Goal: Information Seeking & Learning: Check status

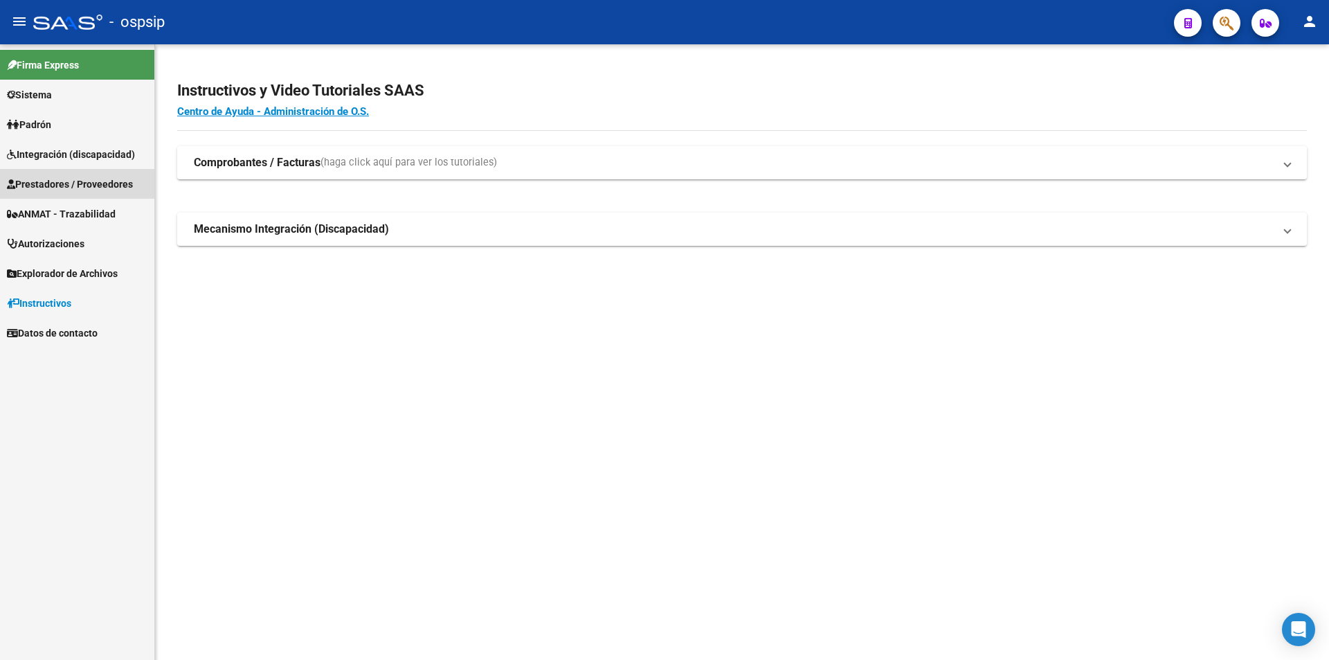
click at [51, 185] on span "Prestadores / Proveedores" at bounding box center [70, 184] width 126 height 15
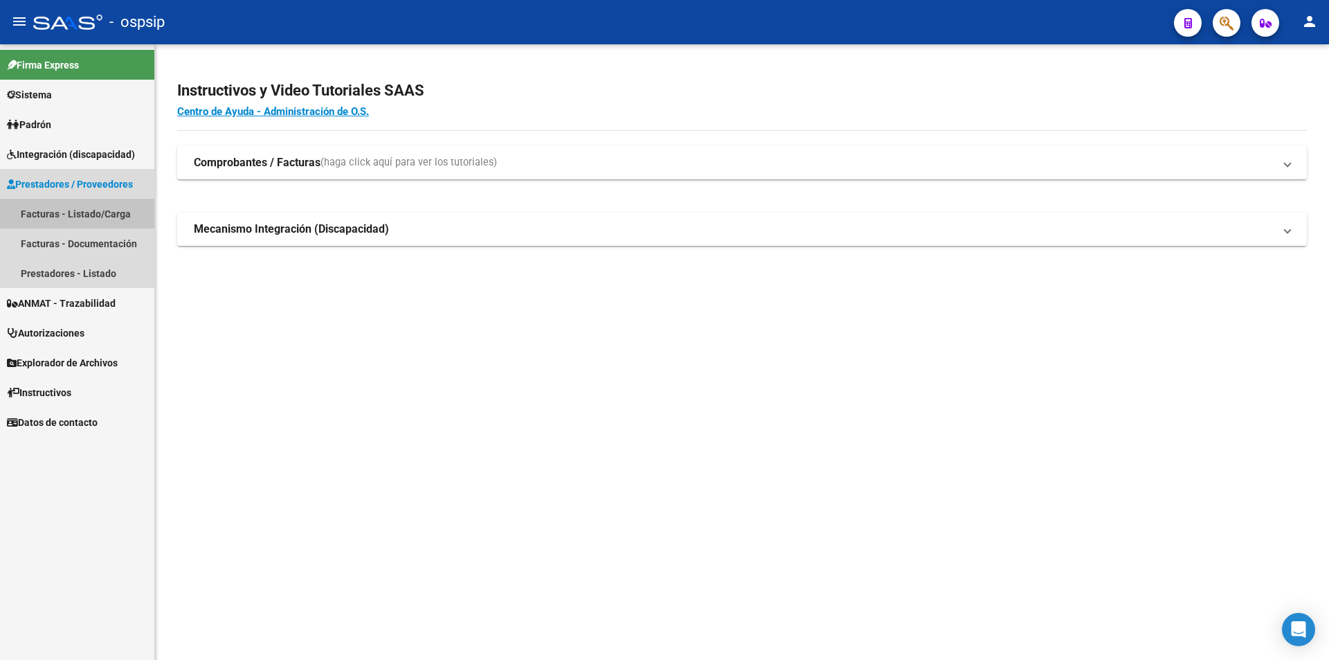
click at [50, 215] on link "Facturas - Listado/Carga" at bounding box center [77, 214] width 154 height 30
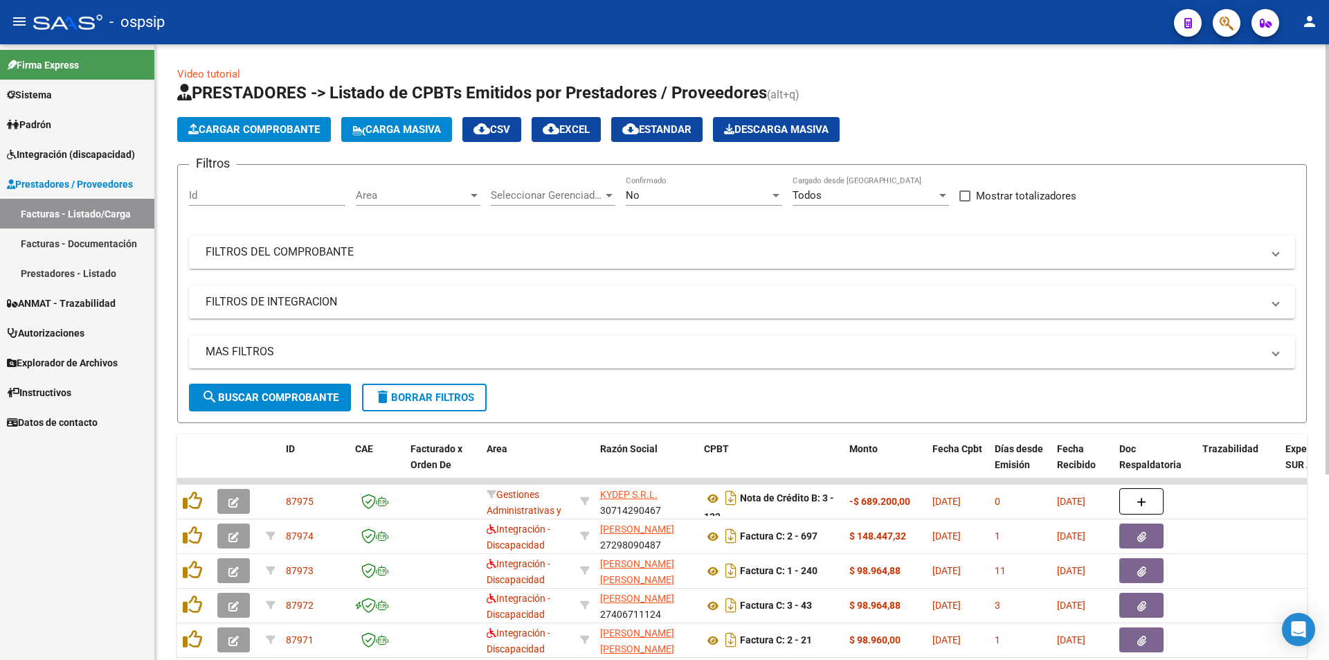
click at [252, 255] on mat-panel-title "FILTROS DEL COMPROBANTE" at bounding box center [734, 251] width 1057 height 15
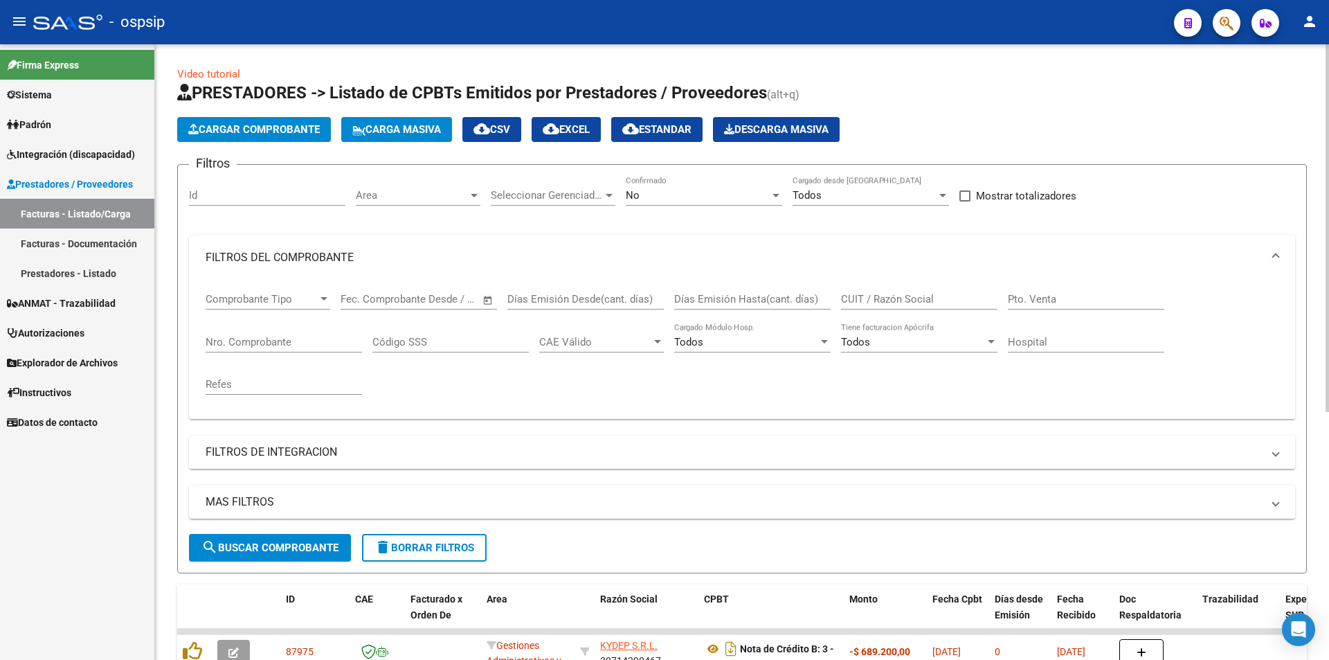
click at [658, 301] on input "CUIT / Razón Social" at bounding box center [919, 299] width 156 height 12
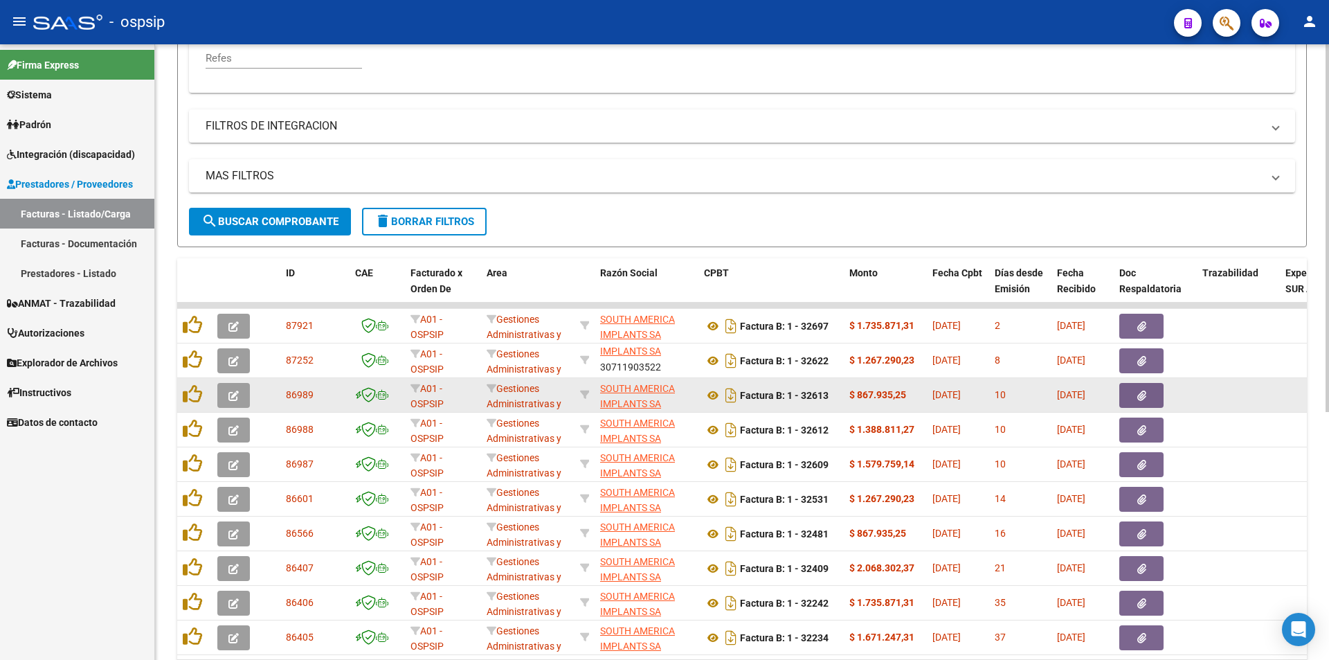
scroll to position [415, 0]
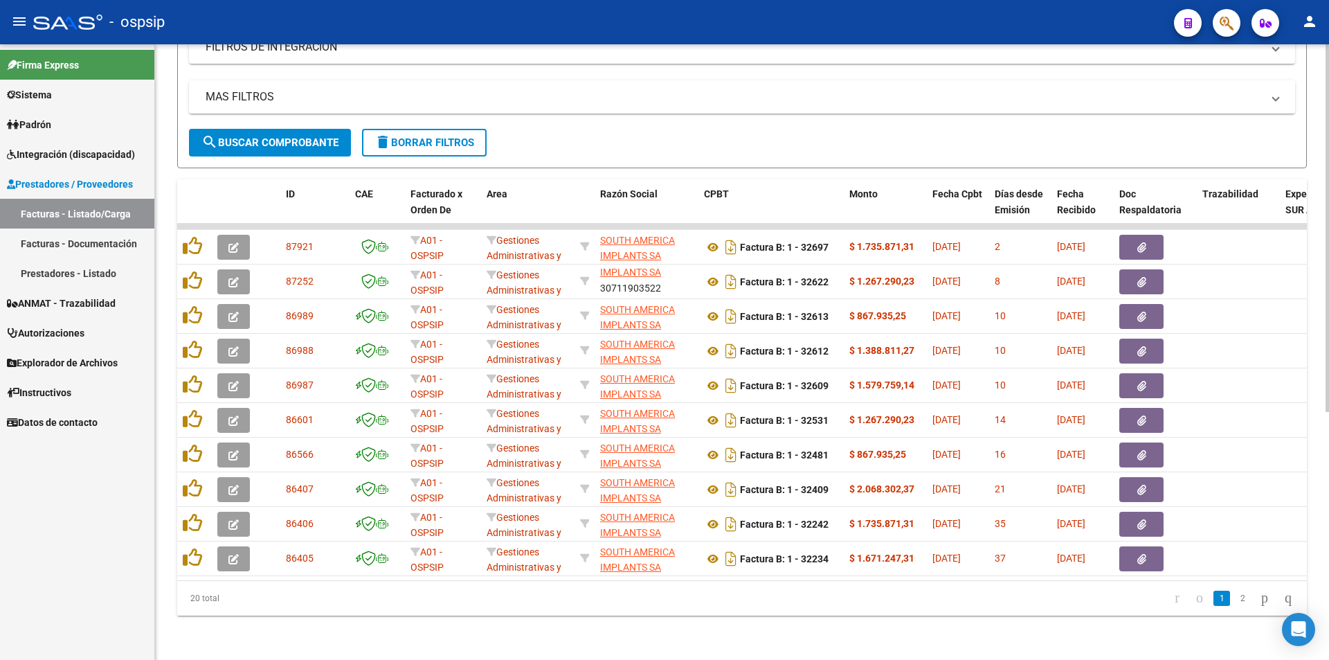
type input "sout"
click at [658, 599] on link "2" at bounding box center [1243, 598] width 17 height 15
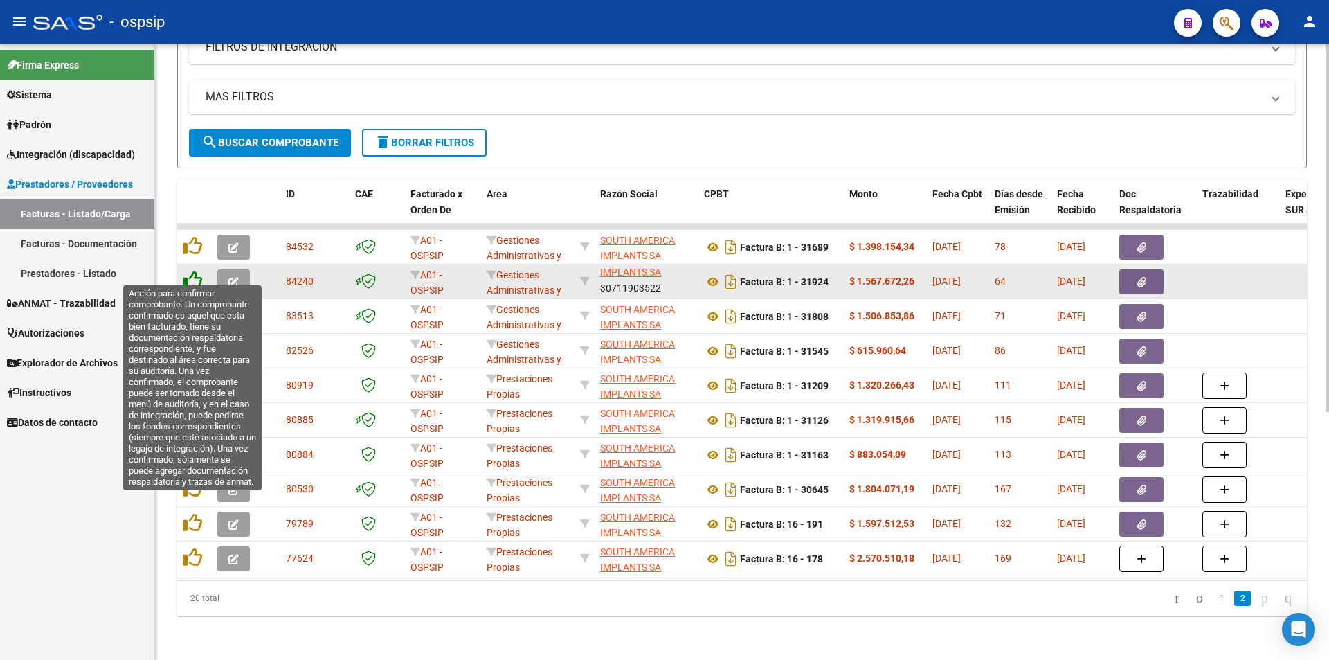
click at [192, 271] on icon at bounding box center [192, 280] width 19 height 19
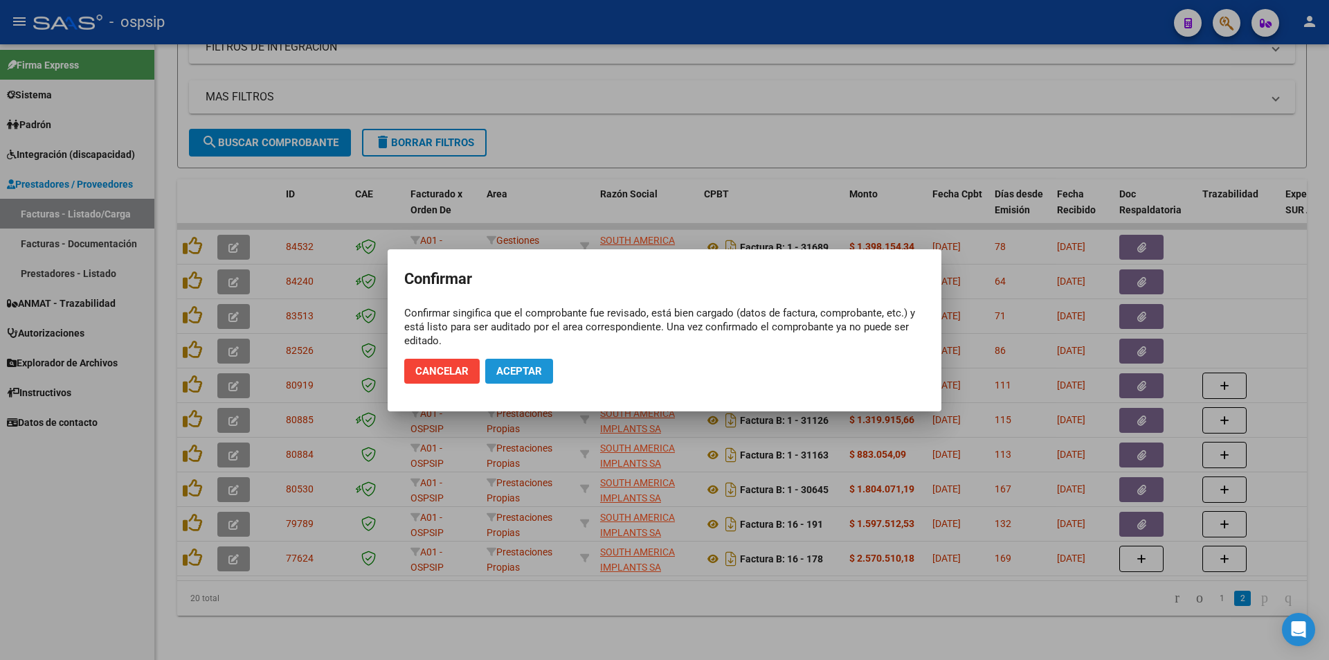
click at [516, 375] on span "Aceptar" at bounding box center [519, 371] width 46 height 12
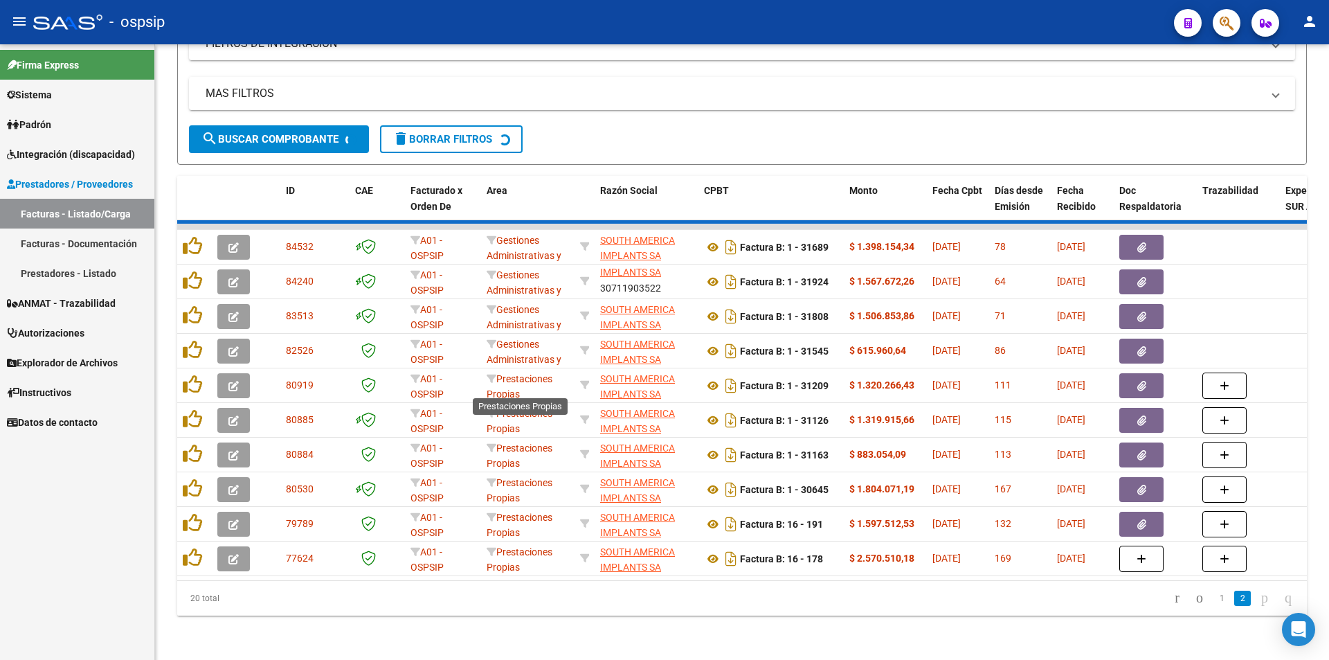
scroll to position [381, 0]
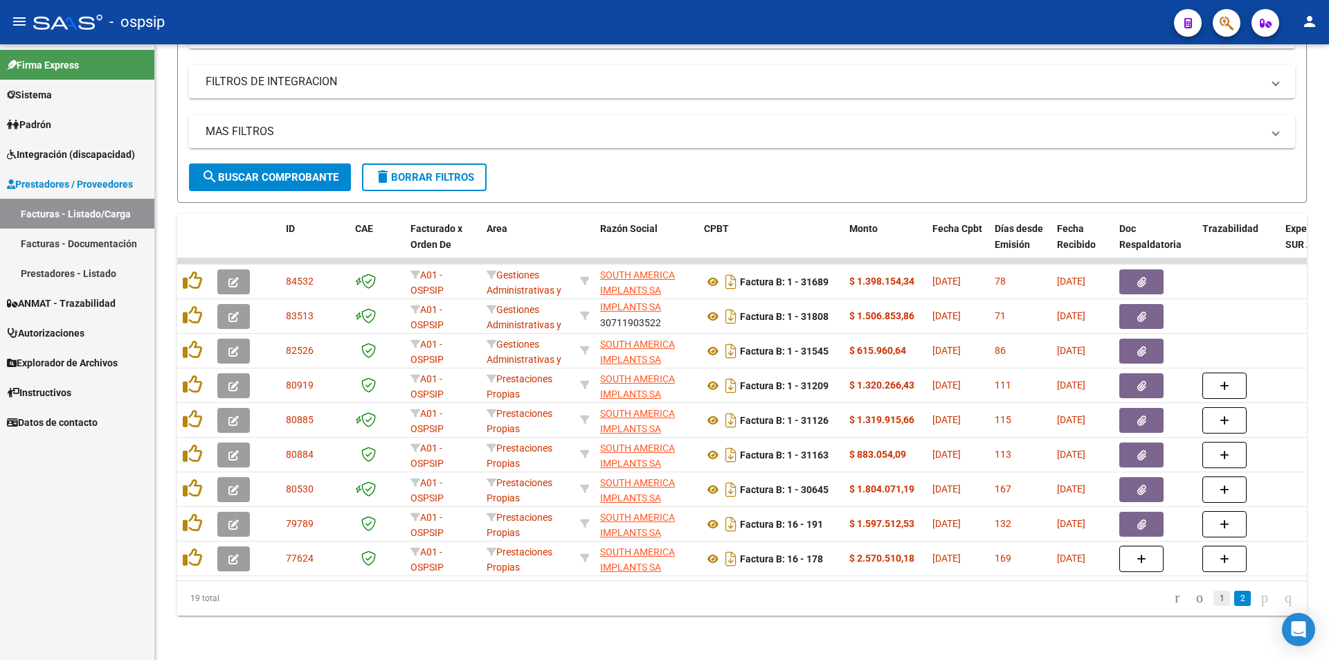
click at [658, 600] on link "1" at bounding box center [1222, 598] width 17 height 15
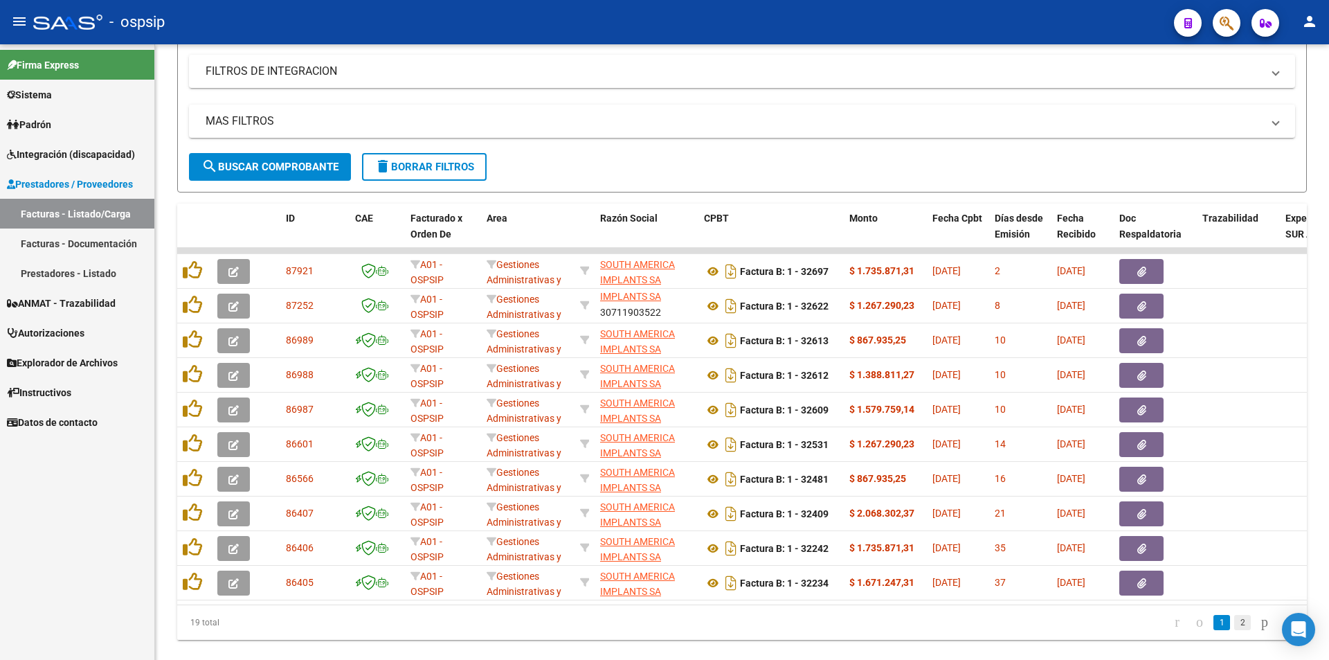
click at [658, 629] on link "2" at bounding box center [1243, 622] width 17 height 15
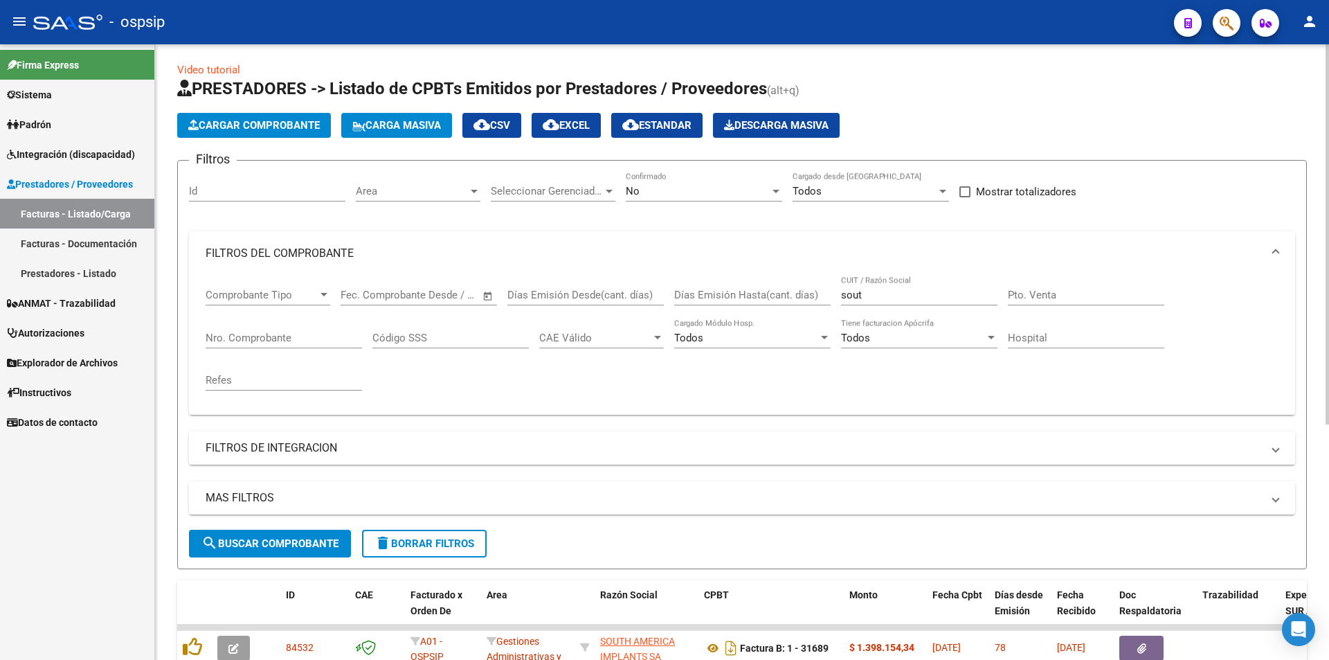
scroll to position [0, 0]
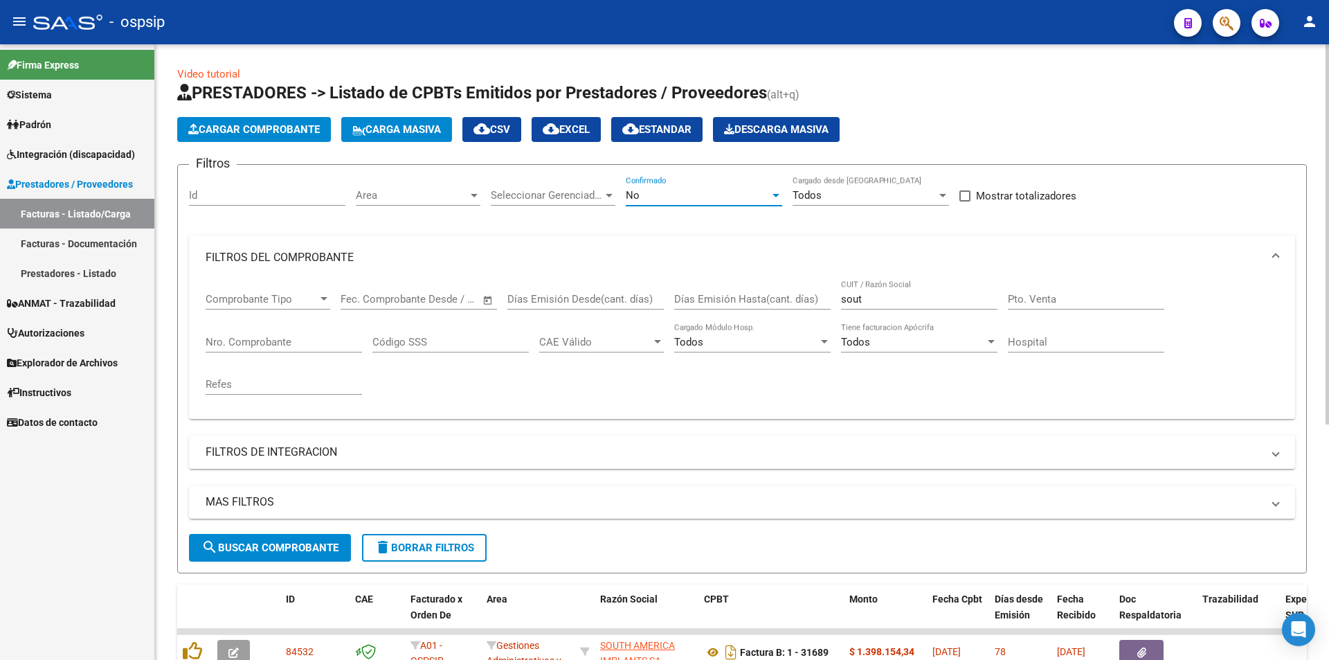
click at [658, 196] on div at bounding box center [776, 195] width 12 height 11
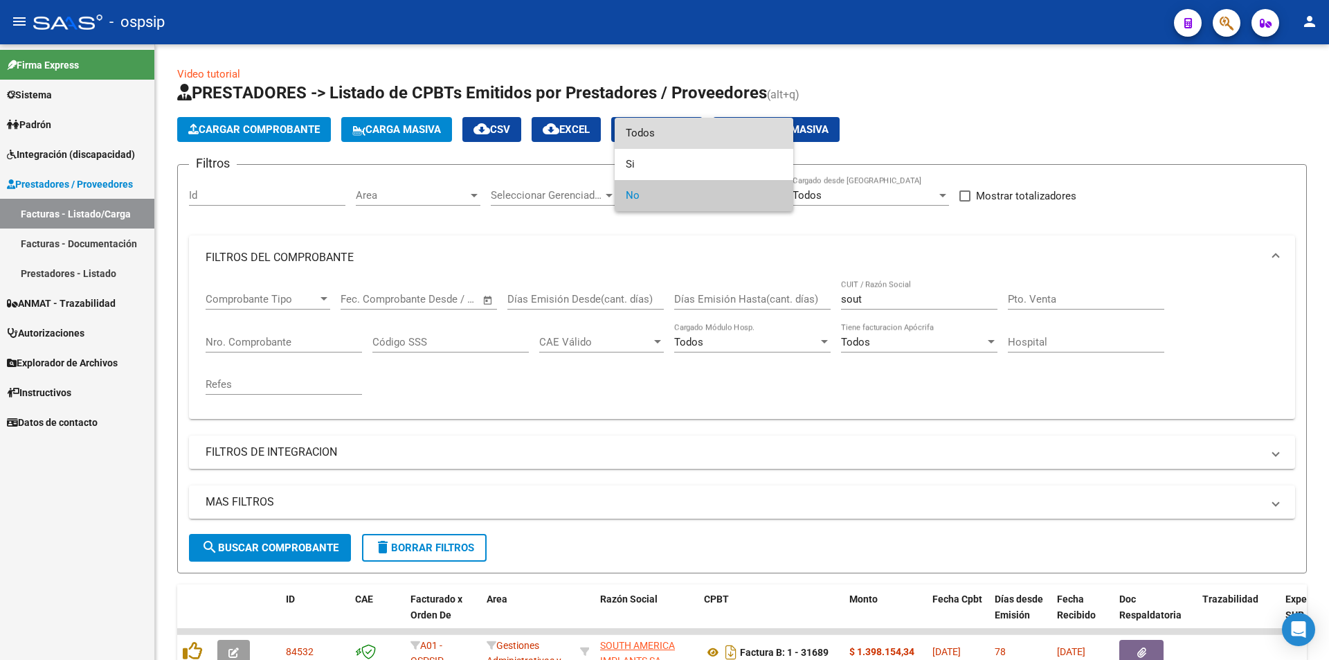
click at [643, 137] on span "Todos" at bounding box center [704, 133] width 156 height 31
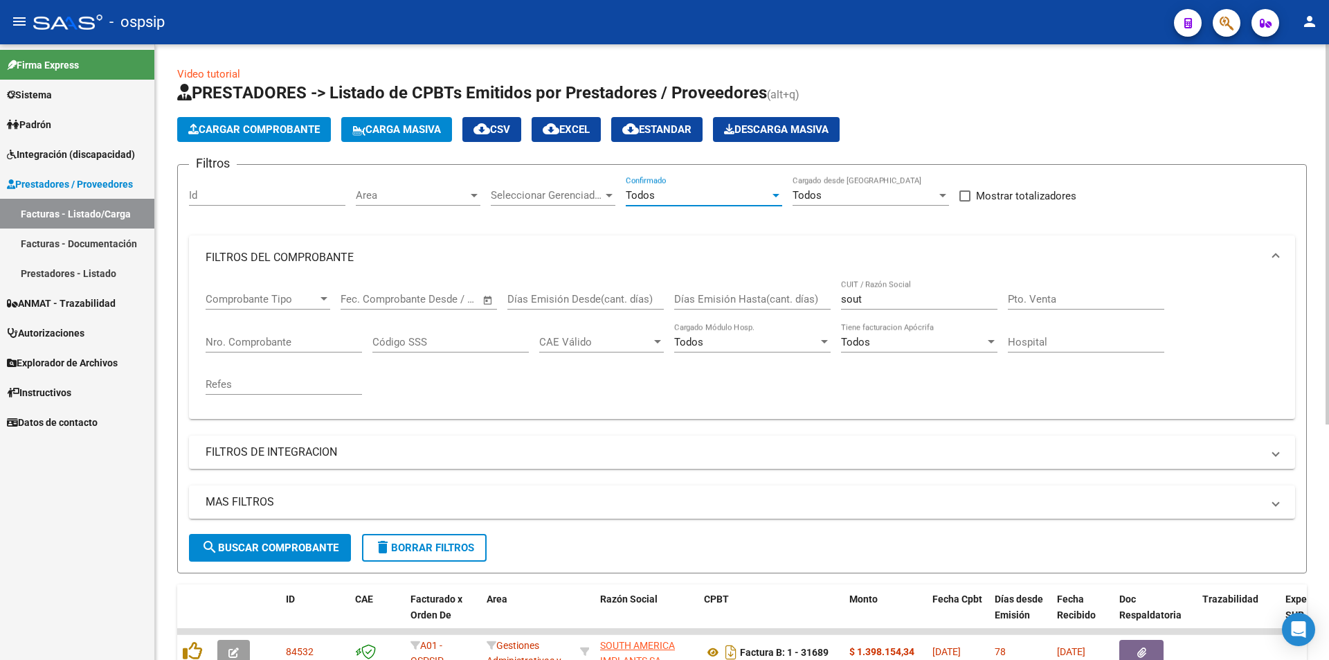
click at [658, 297] on input "sout" at bounding box center [919, 299] width 156 height 12
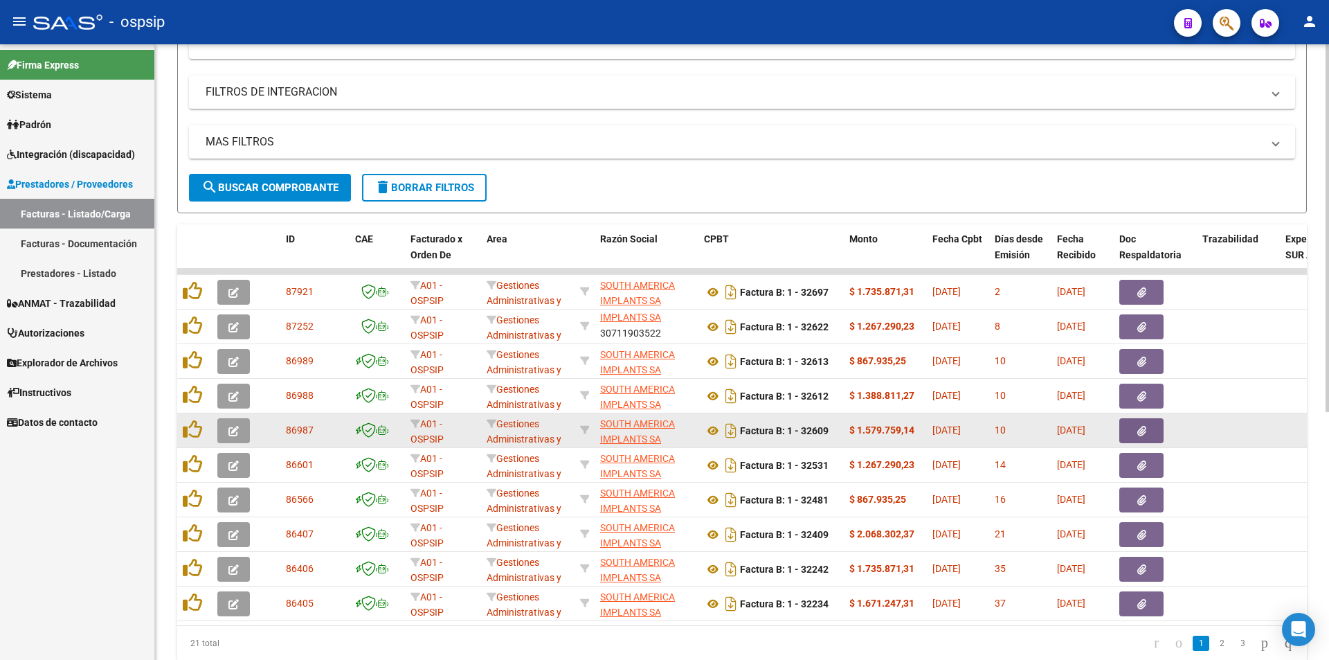
scroll to position [415, 0]
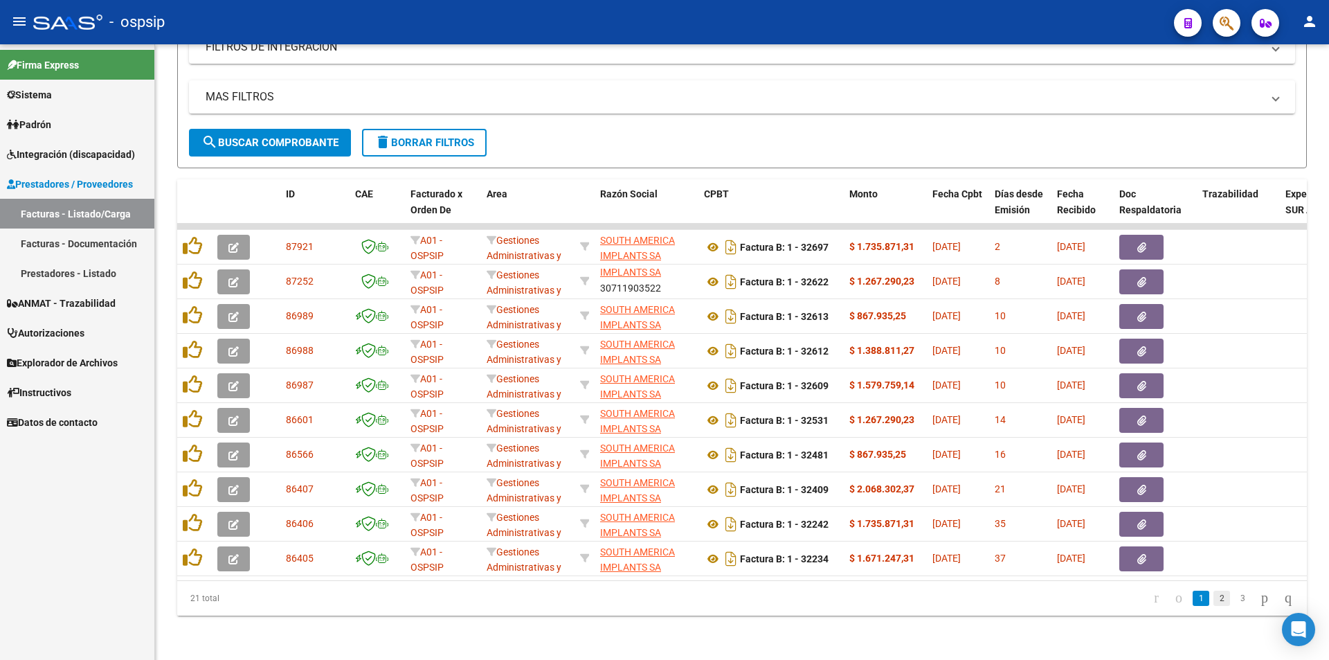
click at [658, 600] on link "2" at bounding box center [1222, 598] width 17 height 15
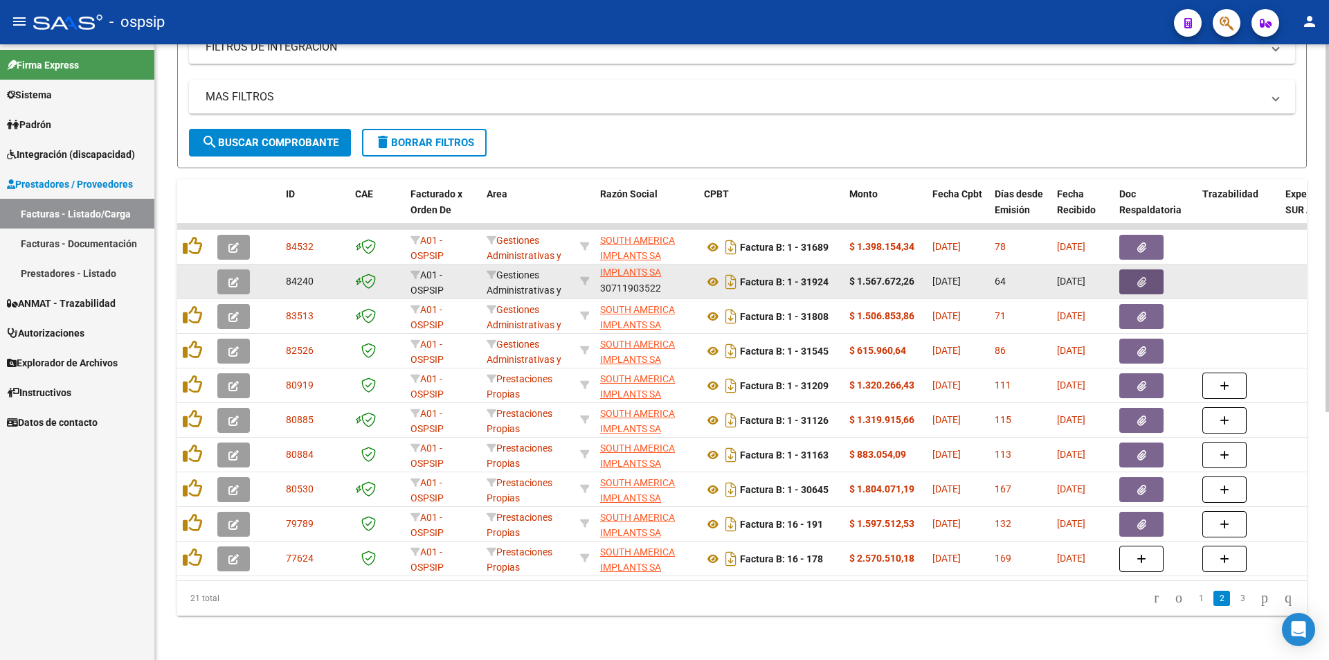
click at [658, 277] on icon "button" at bounding box center [1142, 282] width 9 height 10
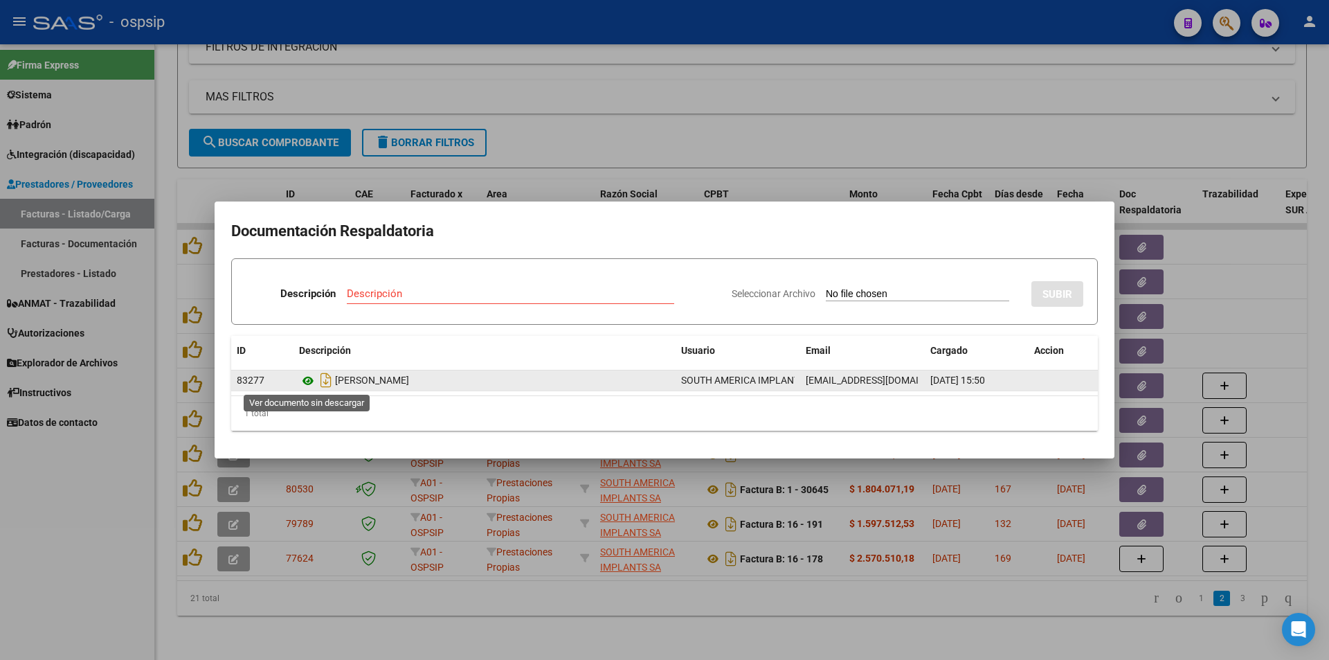
click at [305, 379] on icon at bounding box center [308, 381] width 18 height 17
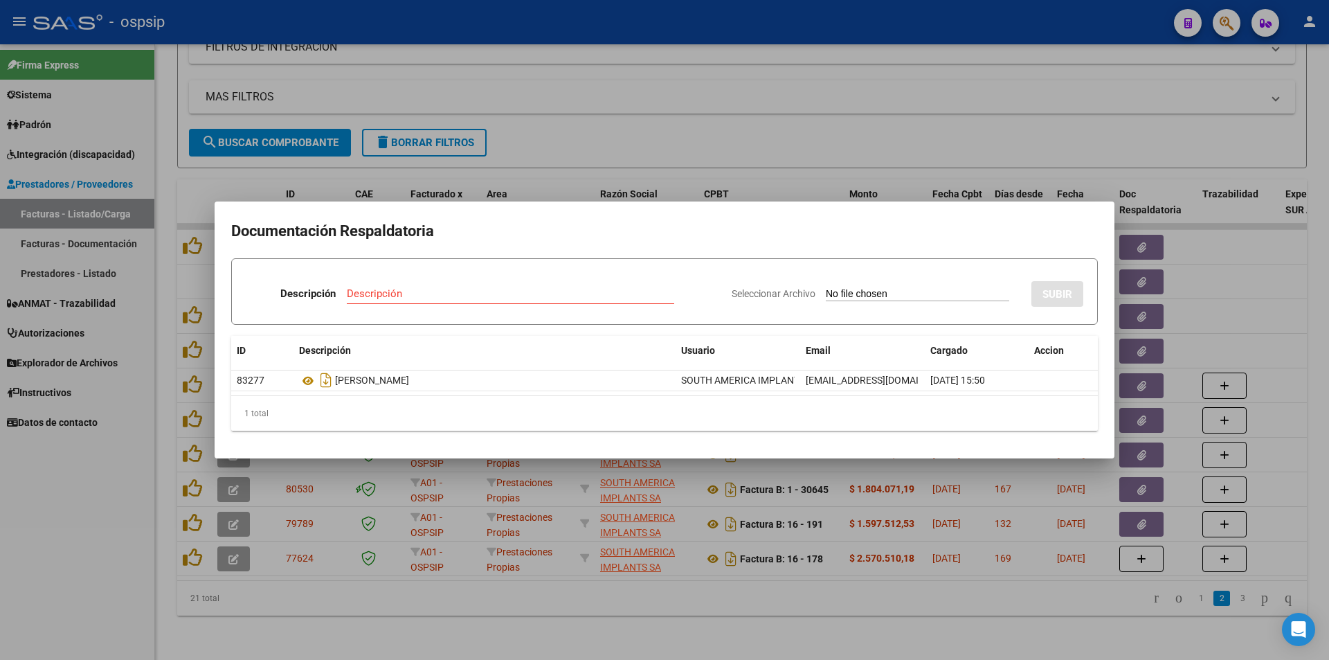
click at [658, 97] on div at bounding box center [664, 330] width 1329 height 660
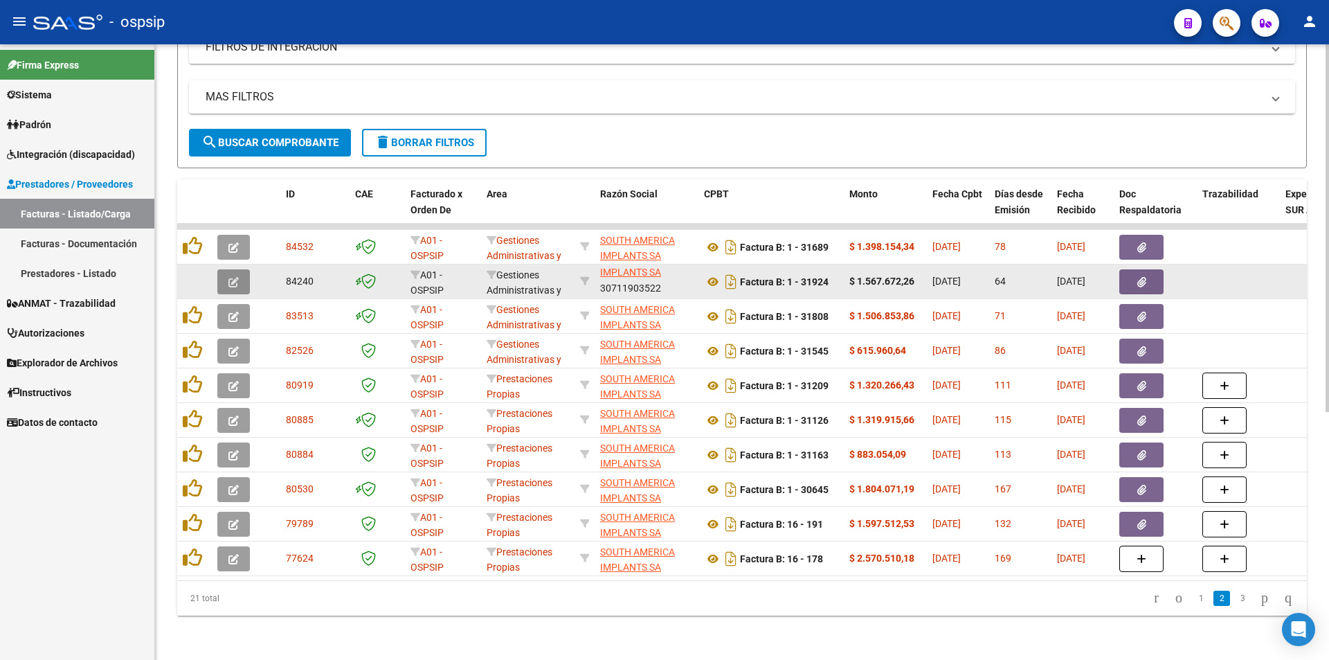
click at [232, 277] on icon "button" at bounding box center [233, 282] width 10 height 10
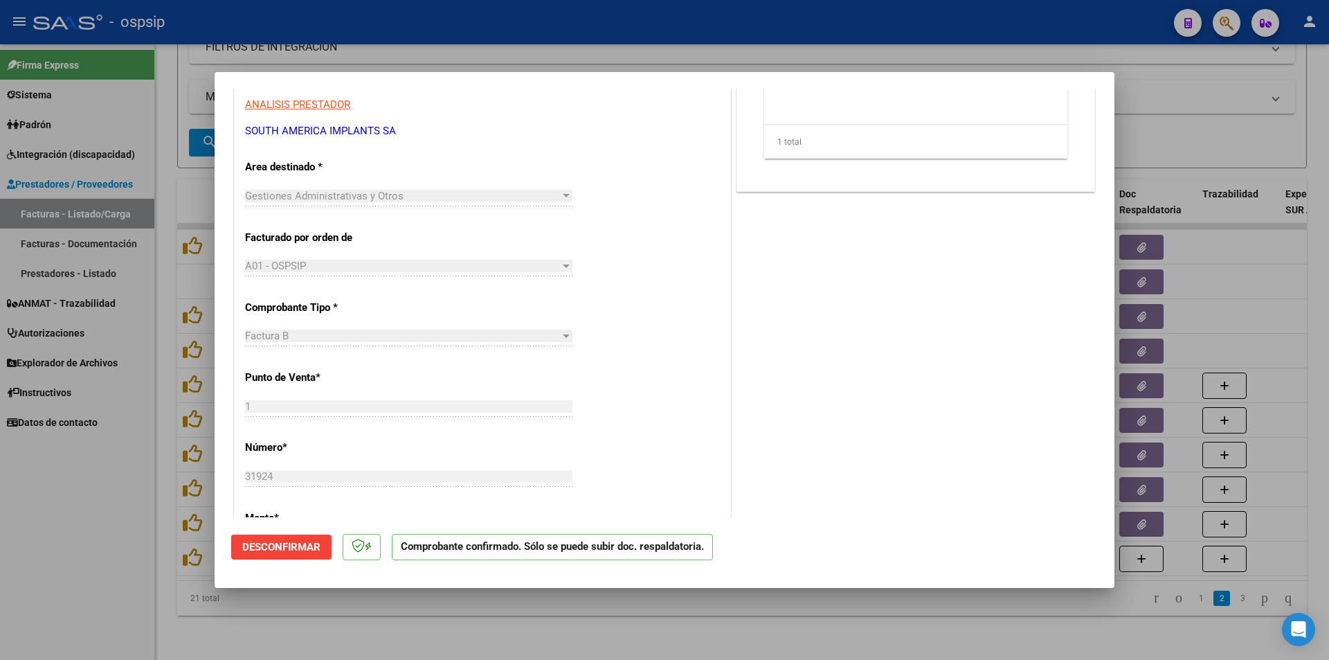
scroll to position [0, 0]
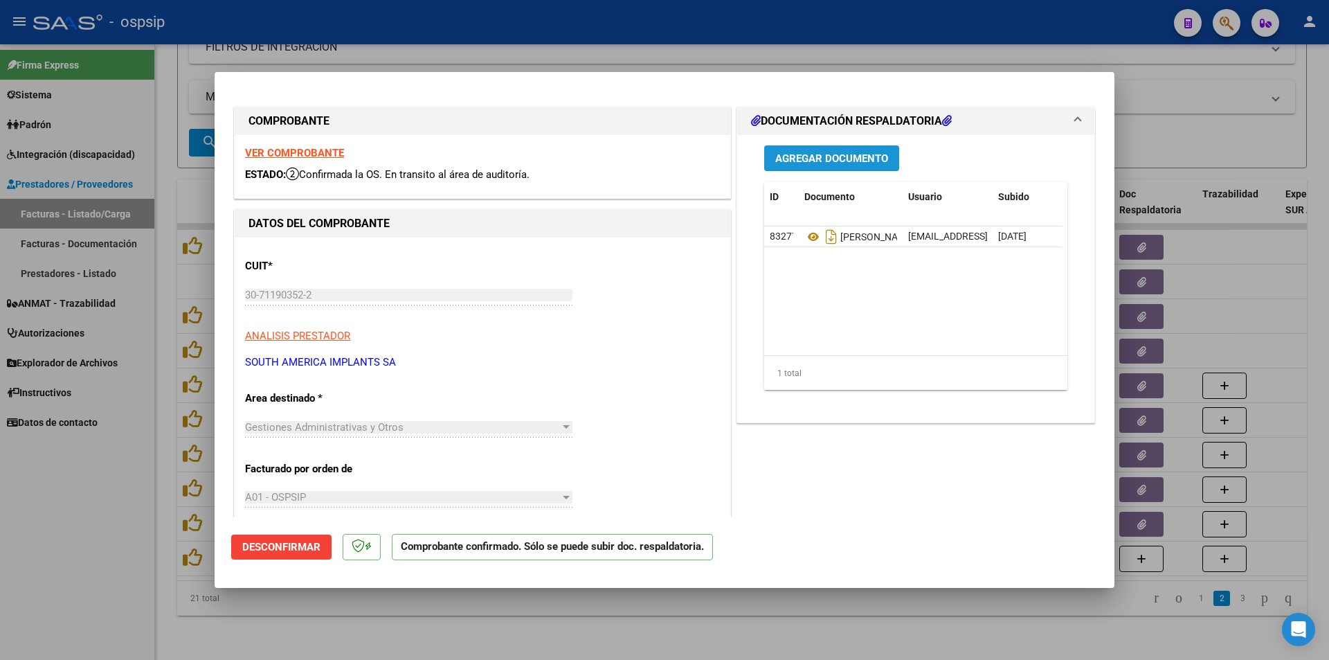
click at [658, 151] on button "Agregar Documento" at bounding box center [831, 158] width 135 height 26
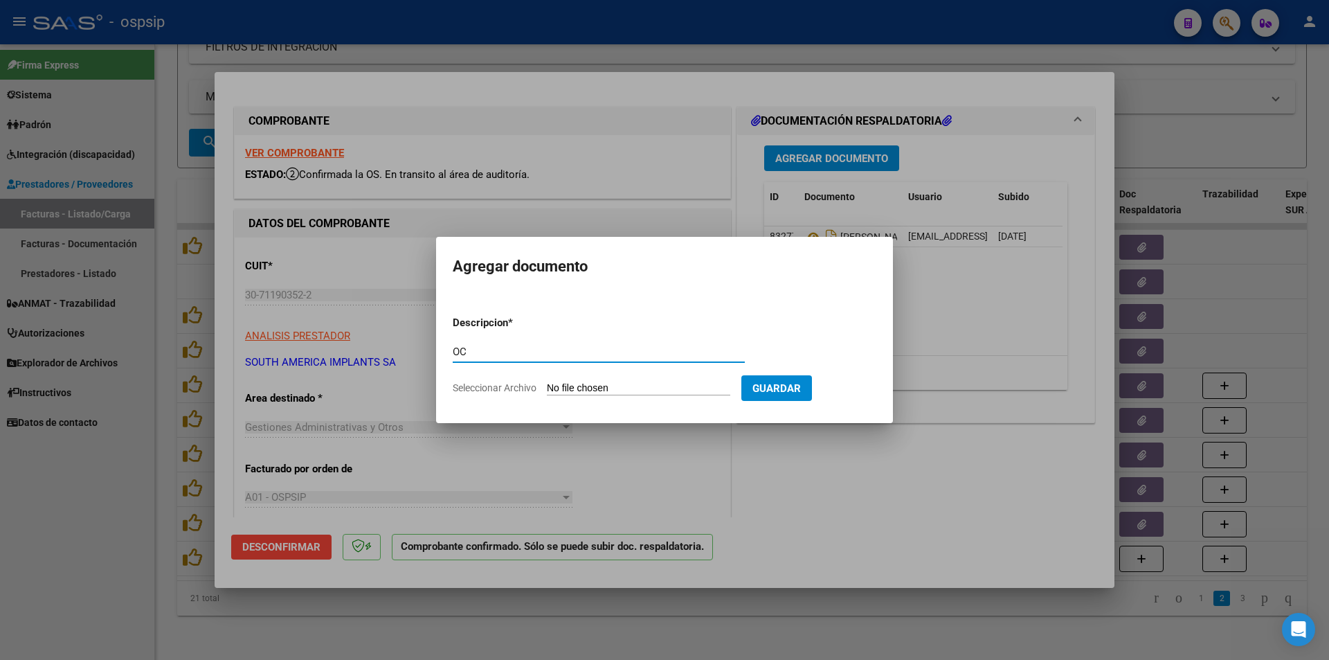
type input "OC"
click at [636, 382] on input "Seleccionar Archivo" at bounding box center [638, 388] width 183 height 13
type input "C:\fakepath\OC 6032-FC31924.pdf"
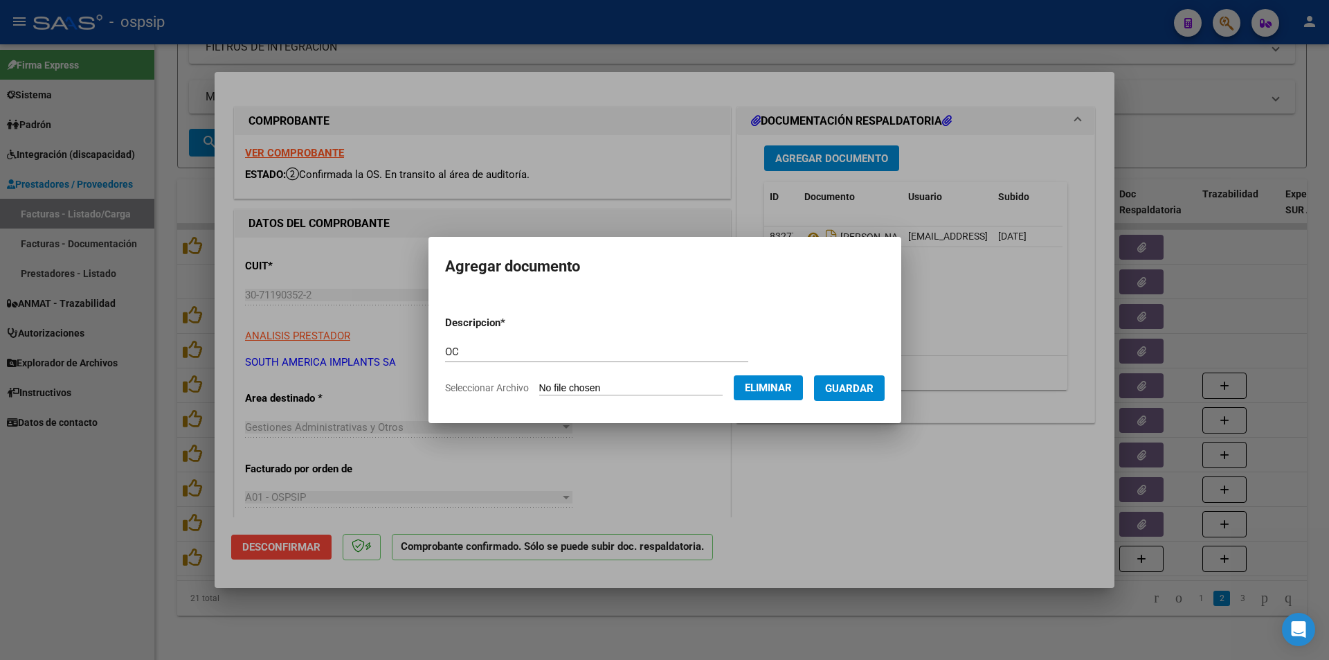
click at [658, 391] on span "Guardar" at bounding box center [849, 388] width 48 height 12
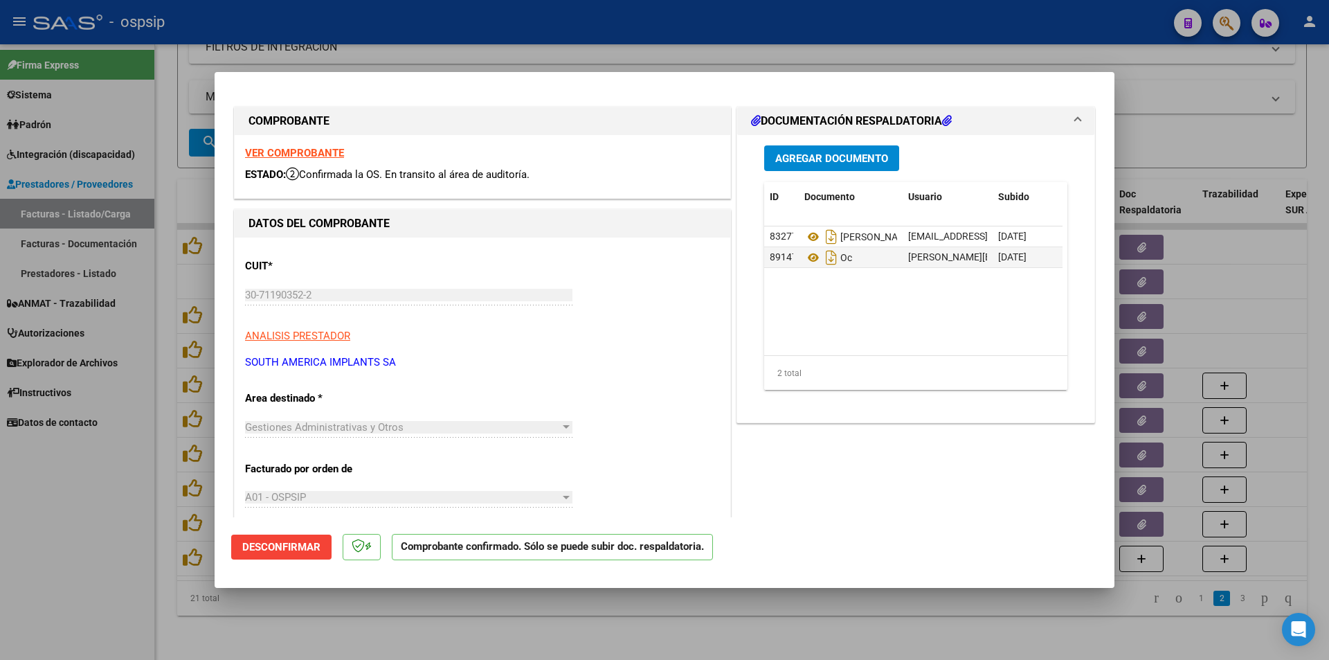
click at [89, 530] on div at bounding box center [664, 330] width 1329 height 660
type input "$ 0,00"
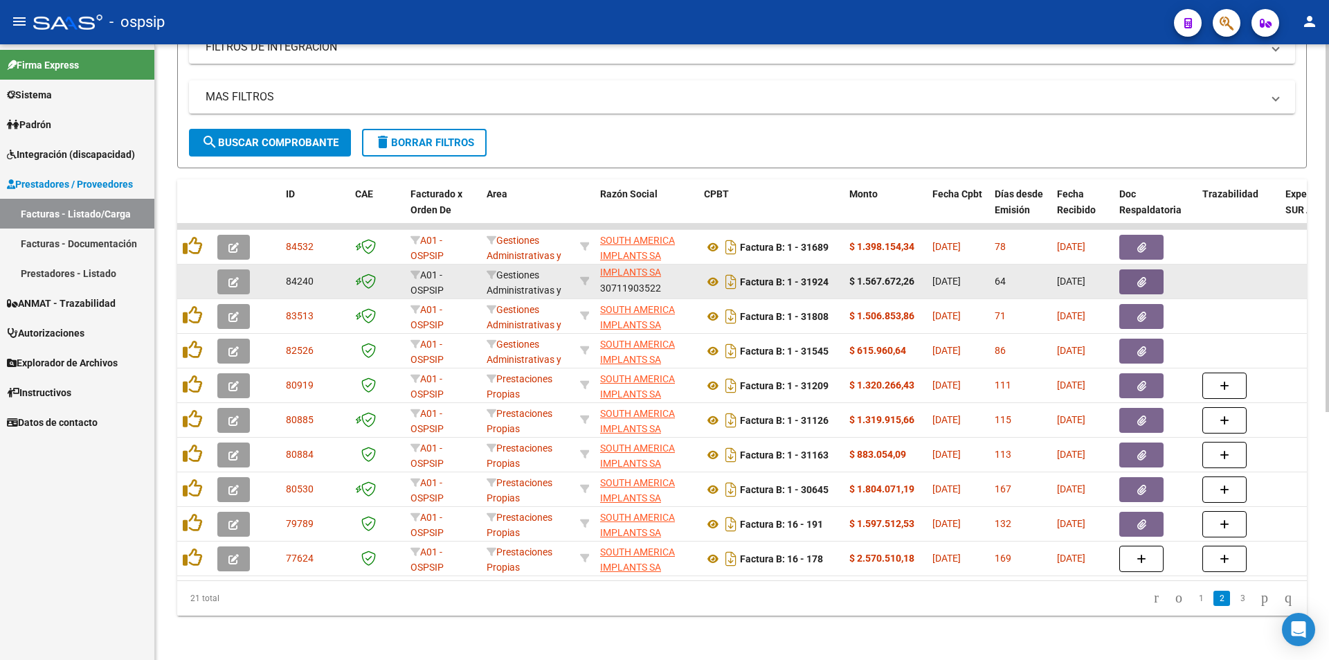
click at [658, 269] on button "button" at bounding box center [1142, 281] width 44 height 25
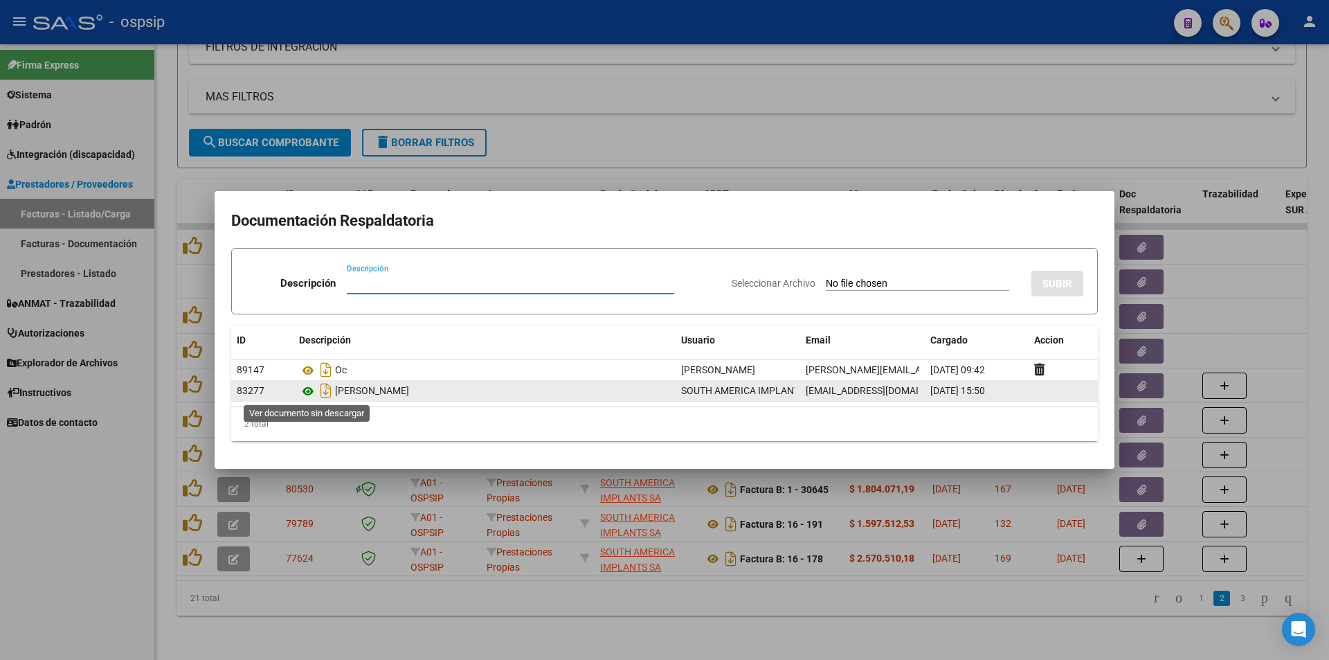
click at [306, 390] on icon at bounding box center [308, 391] width 18 height 17
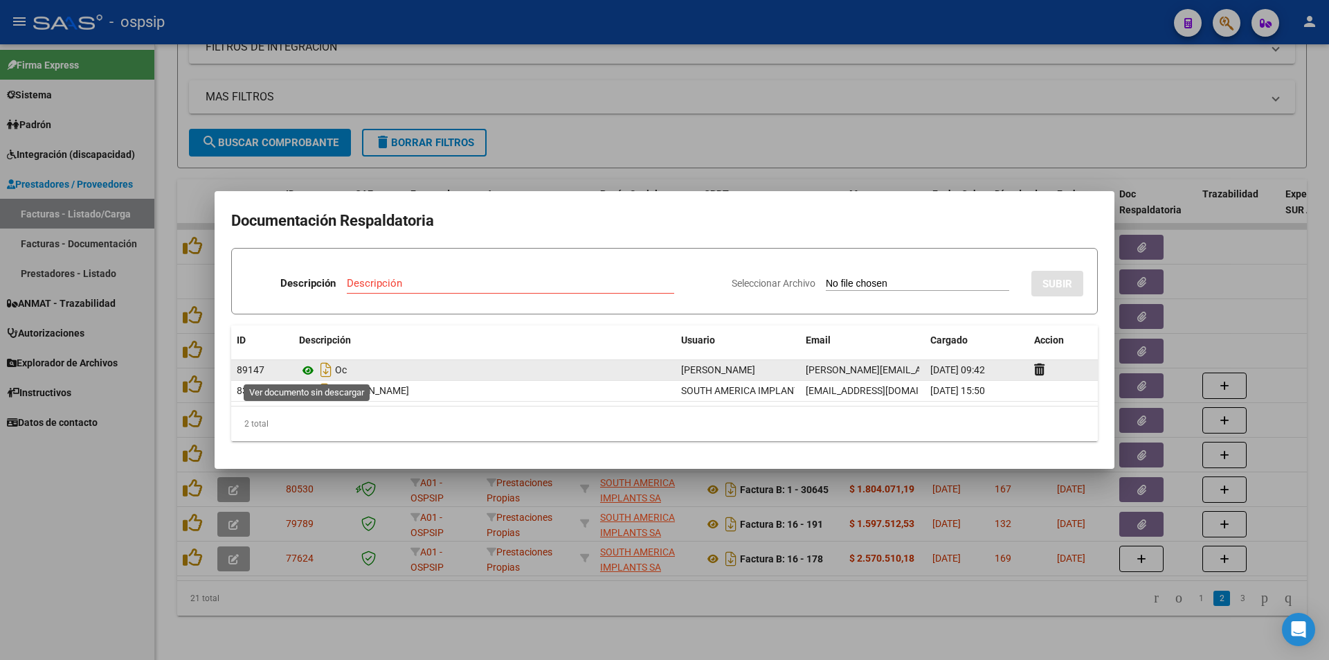
click at [304, 369] on icon at bounding box center [308, 370] width 18 height 17
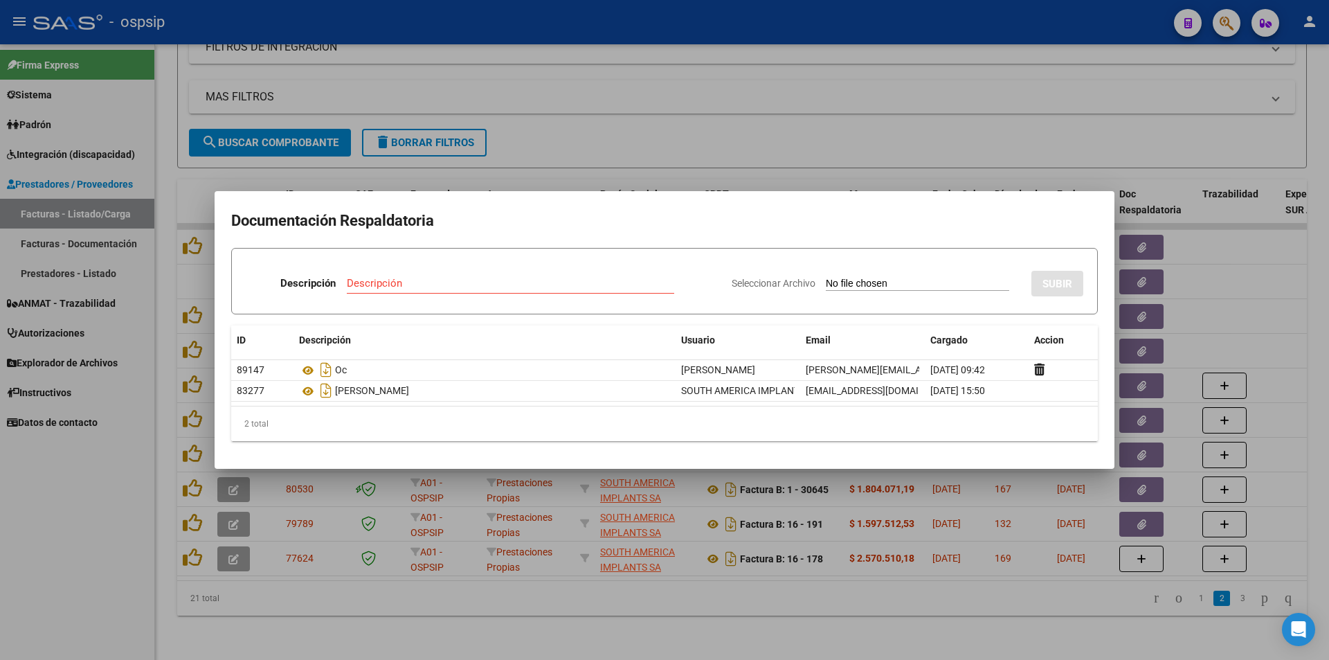
click at [31, 488] on div at bounding box center [664, 330] width 1329 height 660
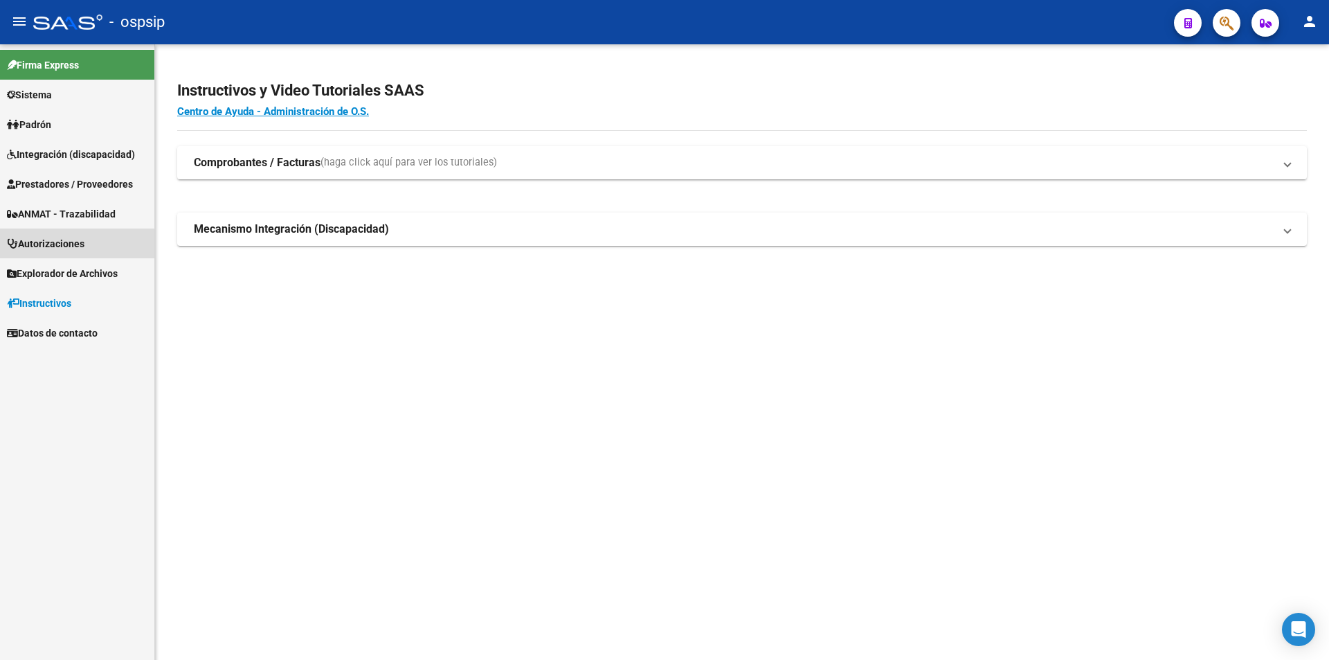
click at [38, 244] on span "Autorizaciones" at bounding box center [46, 243] width 78 height 15
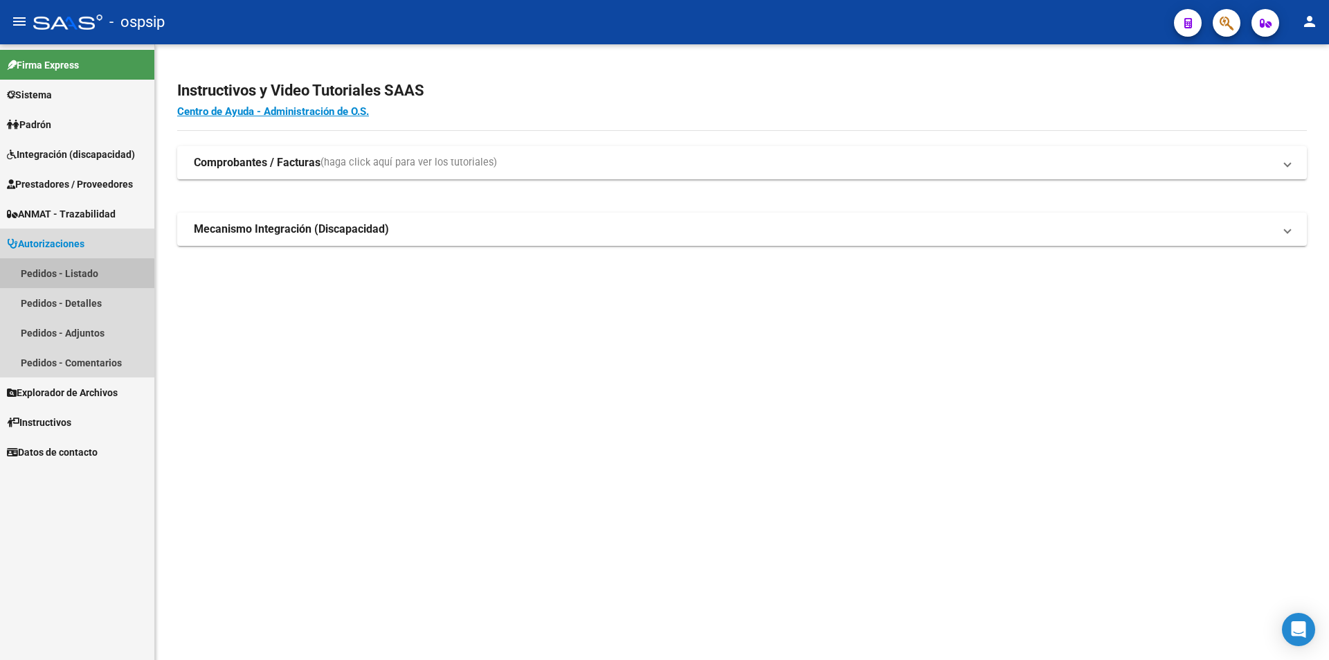
click at [58, 275] on link "Pedidos - Listado" at bounding box center [77, 273] width 154 height 30
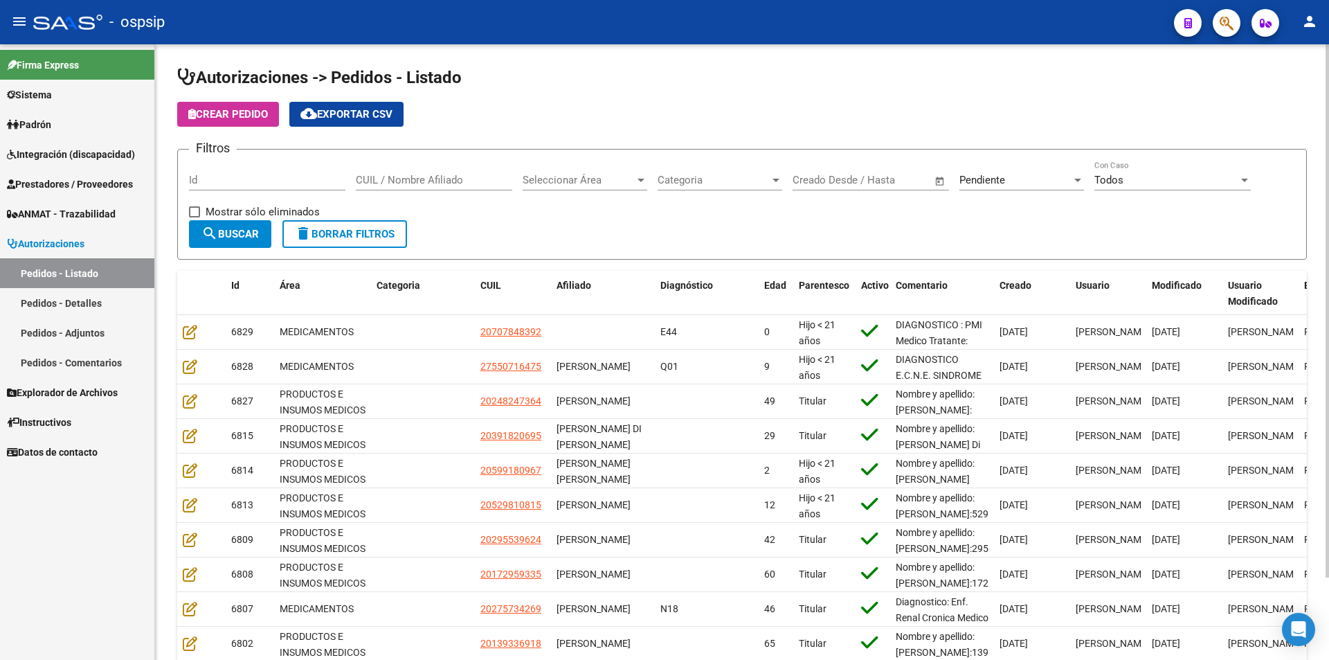
click at [639, 179] on div at bounding box center [641, 180] width 7 height 3
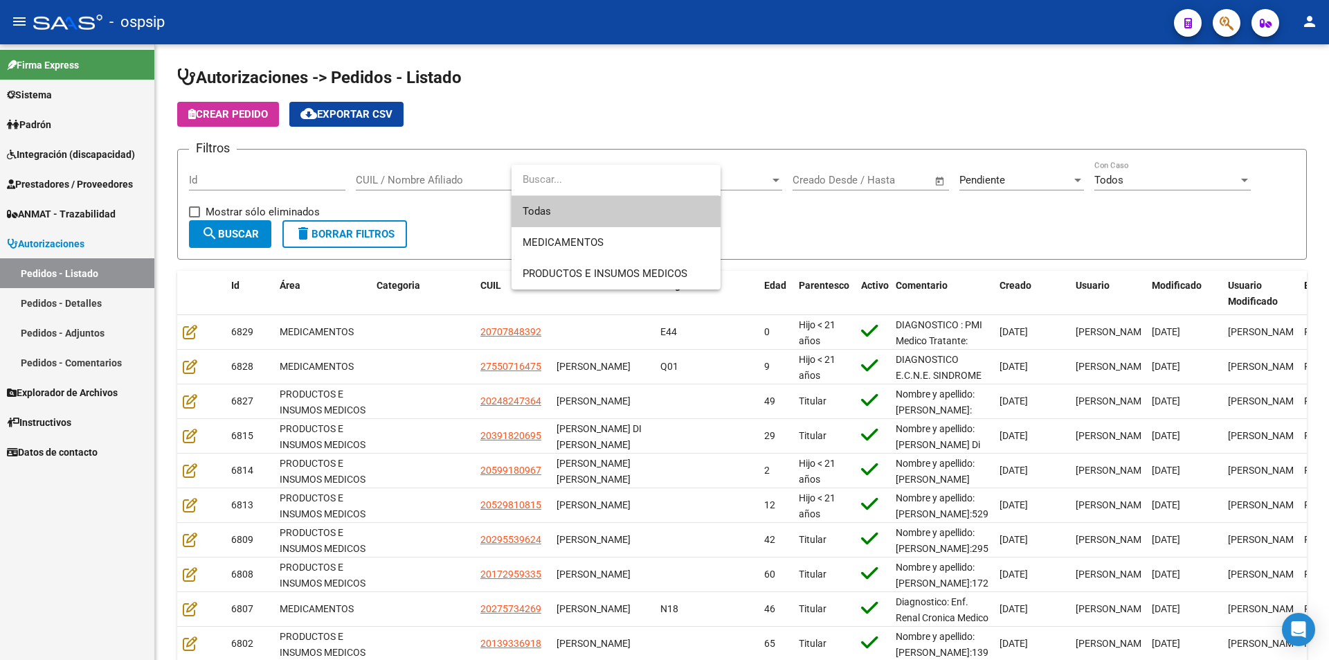
click at [570, 217] on span "Todas" at bounding box center [616, 211] width 187 height 31
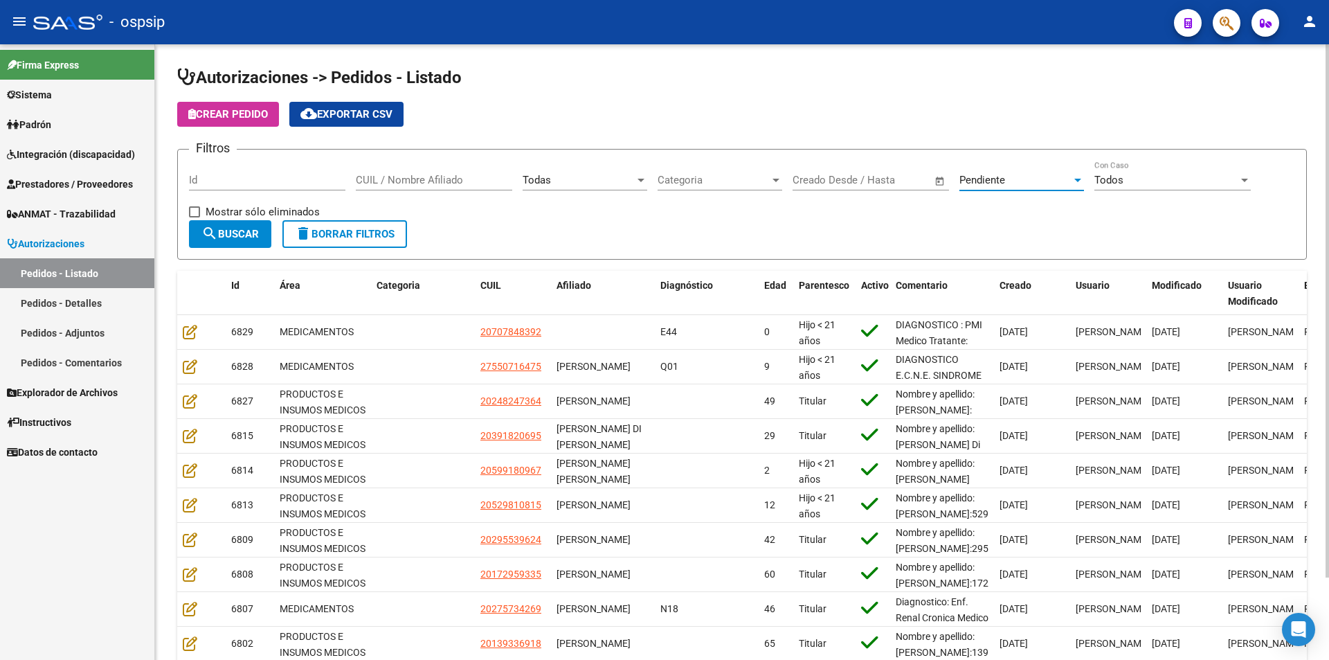
click at [1075, 181] on div at bounding box center [1078, 180] width 7 height 3
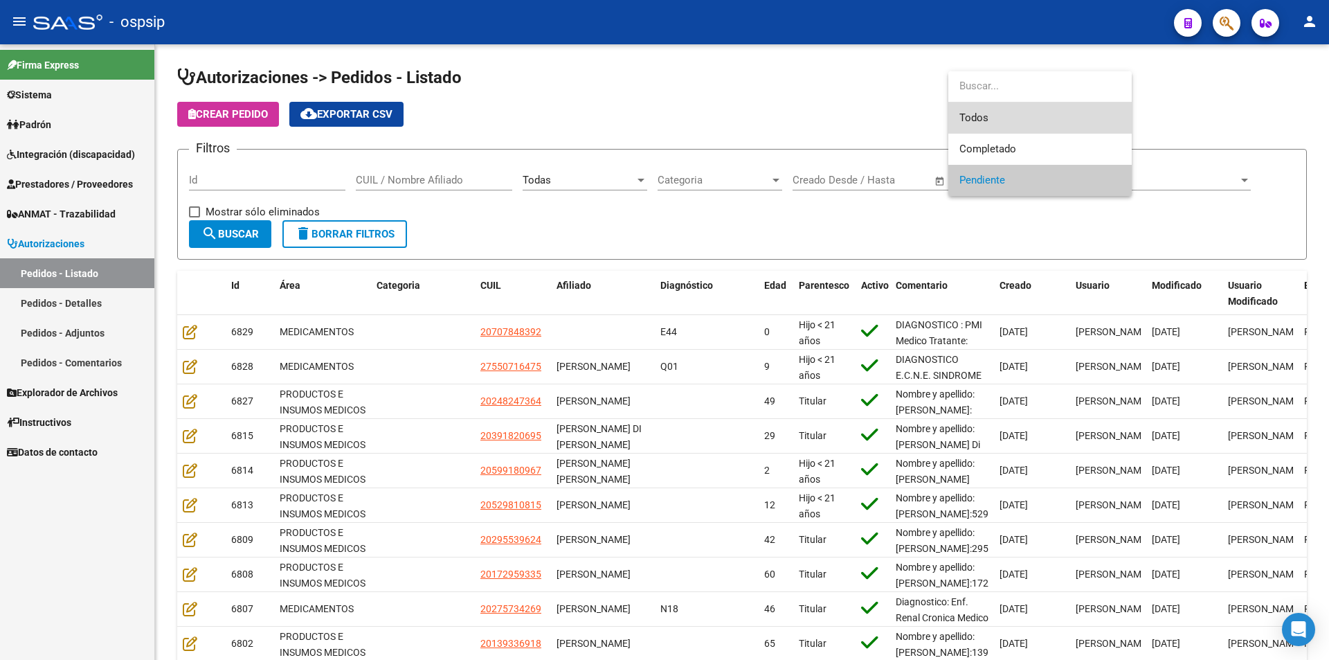
click at [1007, 116] on span "Todos" at bounding box center [1040, 117] width 161 height 31
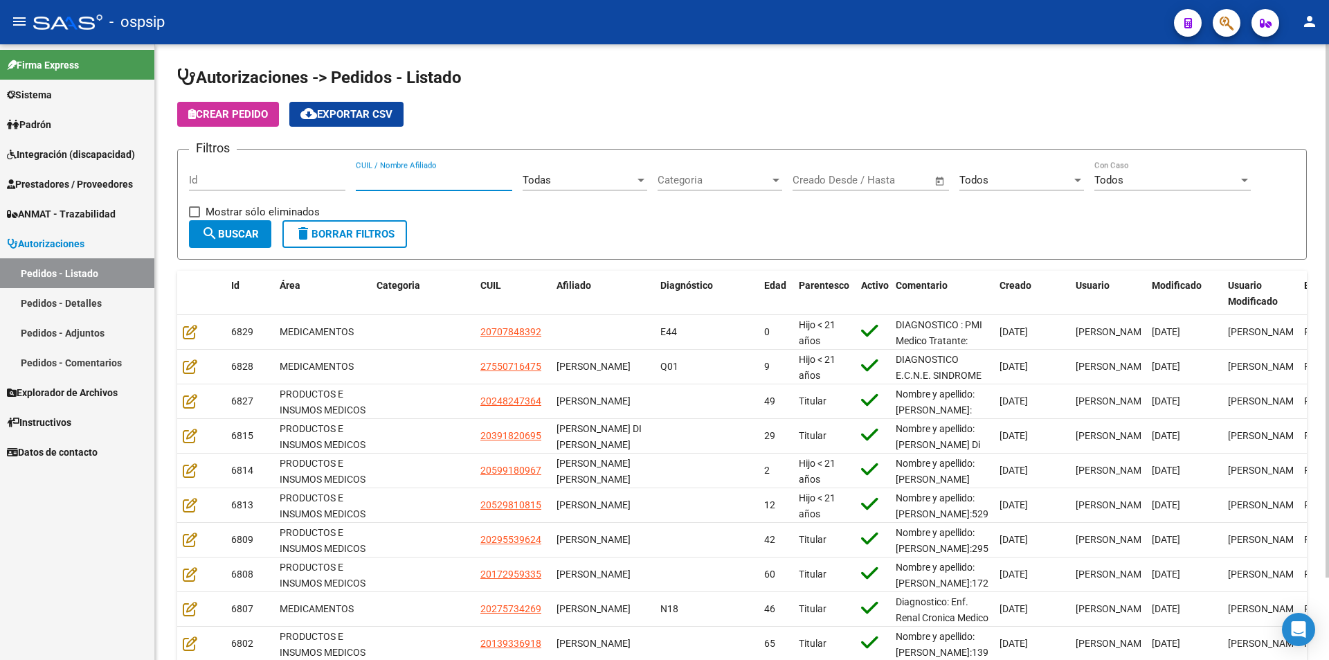
click at [428, 181] on input "CUIL / Nombre Afiliado" at bounding box center [434, 180] width 156 height 12
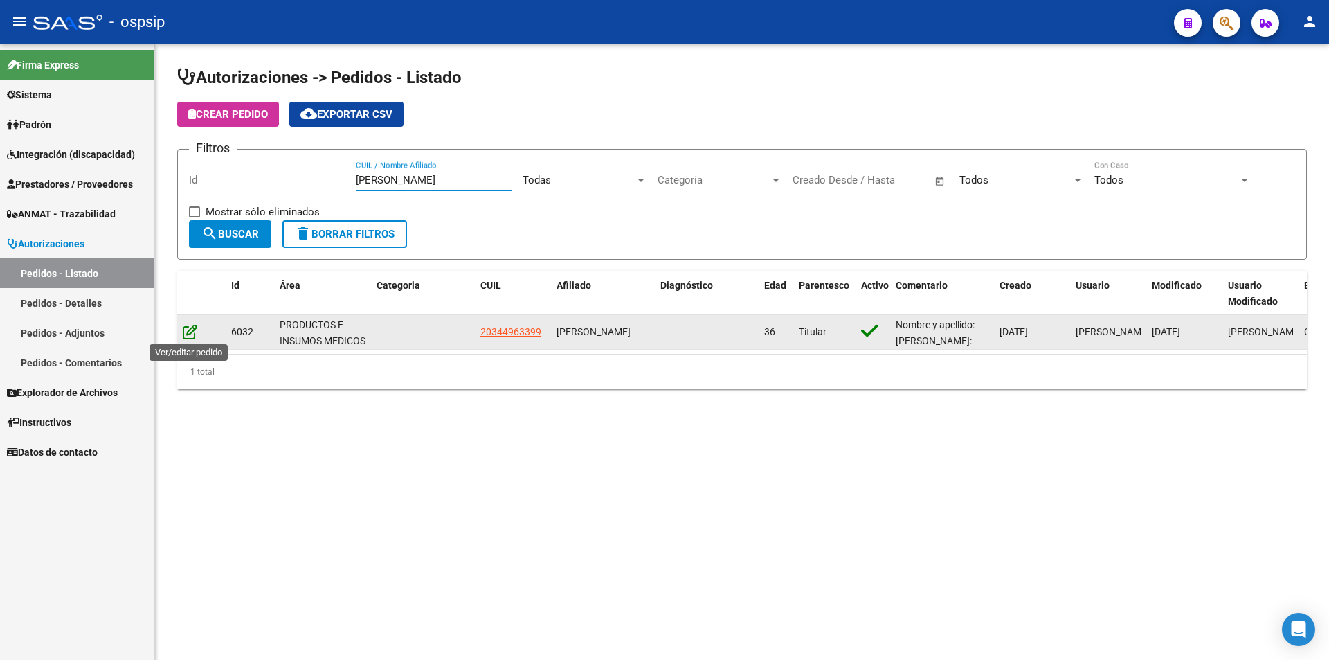
type input "vilchez"
click at [188, 335] on icon at bounding box center [190, 331] width 15 height 15
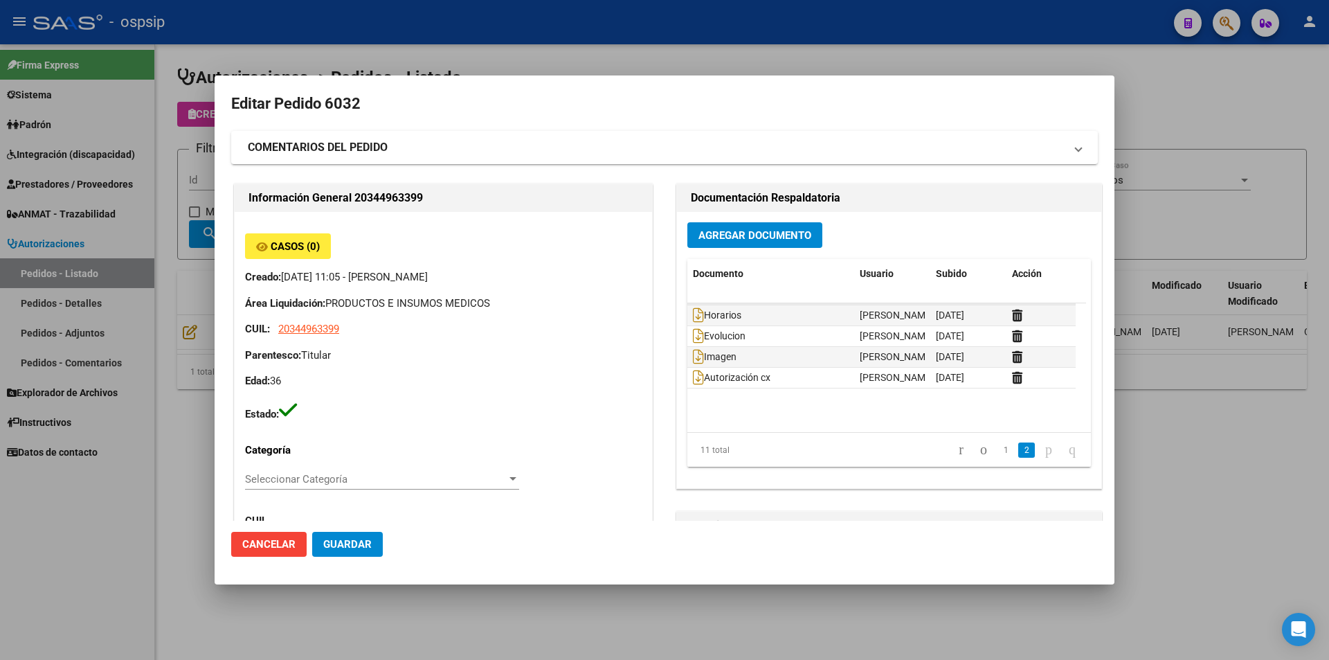
scroll to position [105, 0]
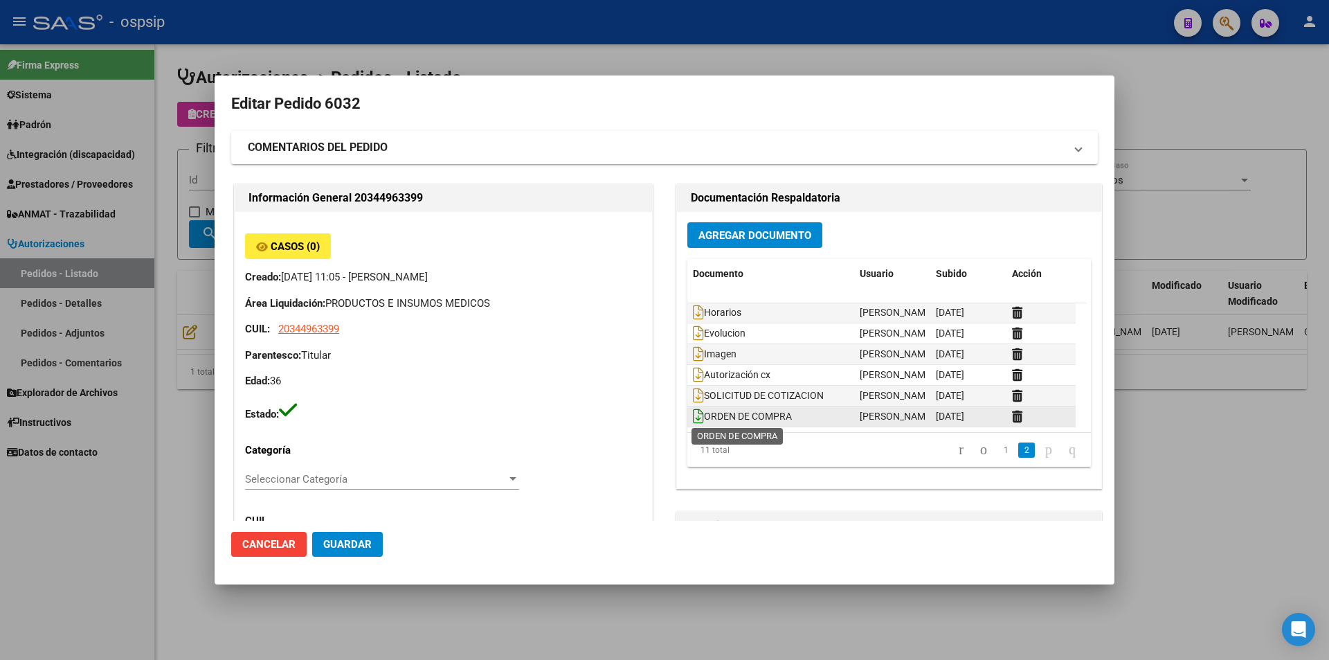
click at [693, 418] on icon at bounding box center [698, 416] width 11 height 15
